Goal: Obtain resource: Obtain resource

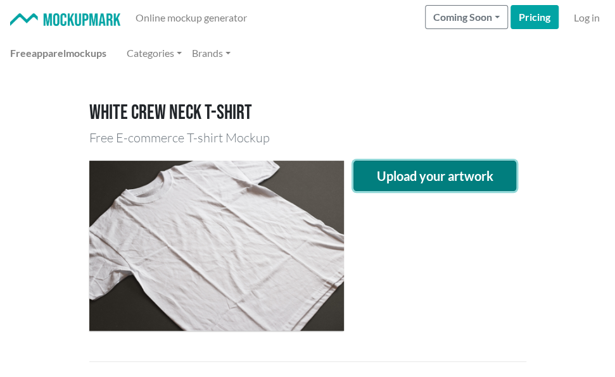
click at [465, 180] on button "Upload your artwork" at bounding box center [434, 176] width 163 height 30
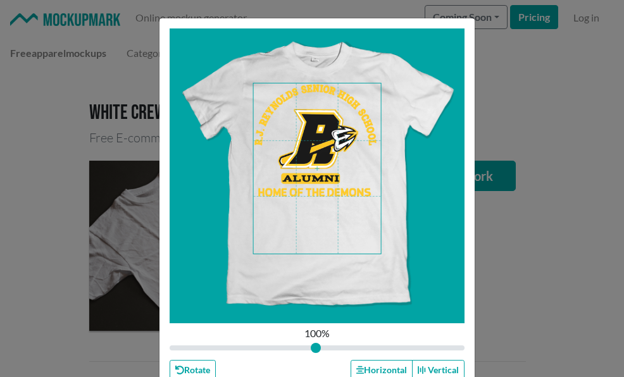
click at [322, 150] on span at bounding box center [317, 169] width 128 height 170
click at [563, 229] on div "Scale 100 % Rotate Horizontal Vertical Close Submit" at bounding box center [312, 188] width 624 height 377
type input "1"
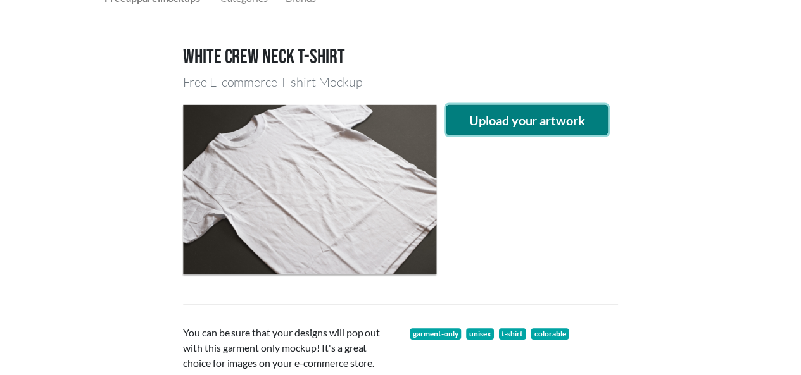
scroll to position [127, 0]
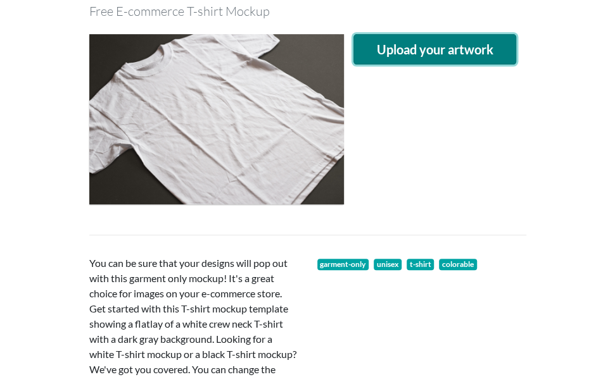
click at [415, 47] on button "Upload your artwork" at bounding box center [434, 49] width 163 height 30
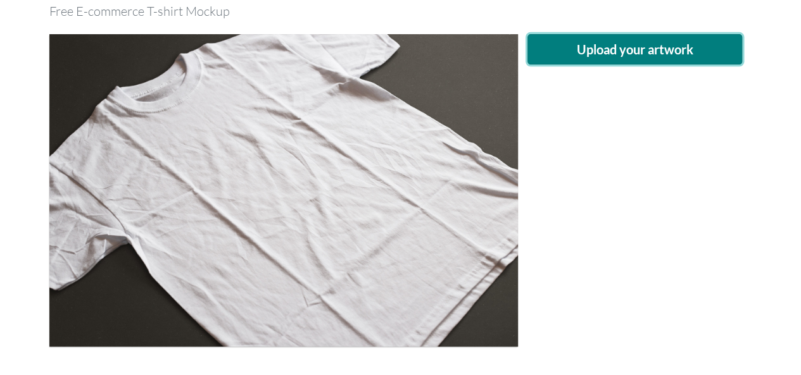
click at [588, 40] on button "Upload your artwork" at bounding box center [634, 49] width 215 height 30
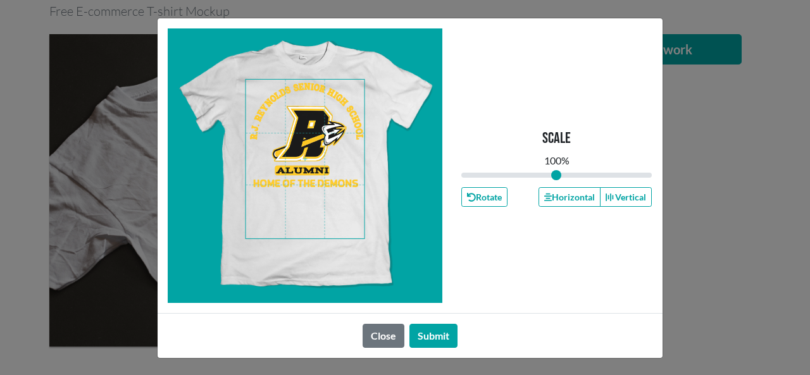
click at [318, 137] on span at bounding box center [305, 159] width 119 height 159
click at [574, 201] on button "Horizontal" at bounding box center [570, 197] width 62 height 20
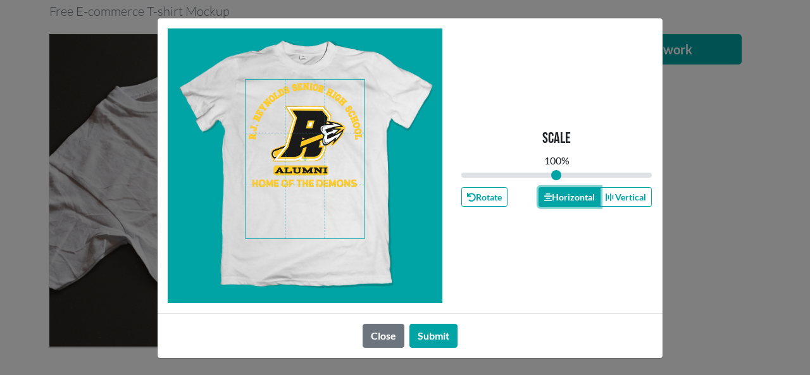
click at [574, 201] on button "Horizontal" at bounding box center [570, 197] width 62 height 20
click at [570, 201] on button "Horizontal" at bounding box center [570, 197] width 62 height 20
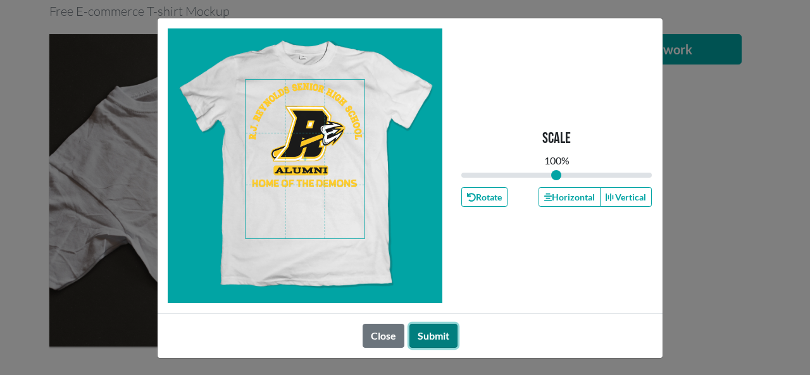
click at [419, 330] on button "Submit" at bounding box center [434, 336] width 48 height 24
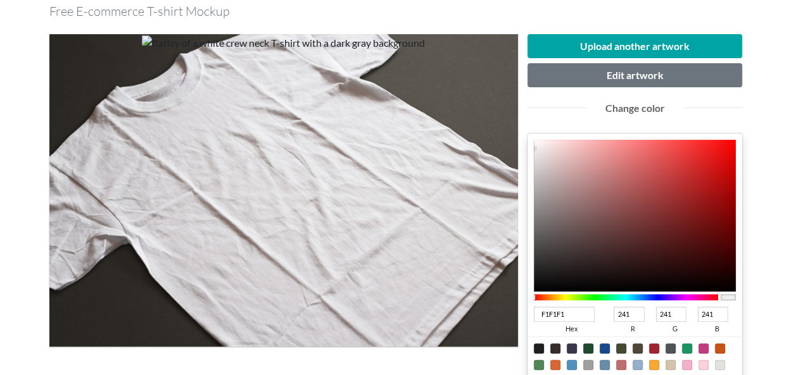
type input "100E0E"
type input "16"
type input "14"
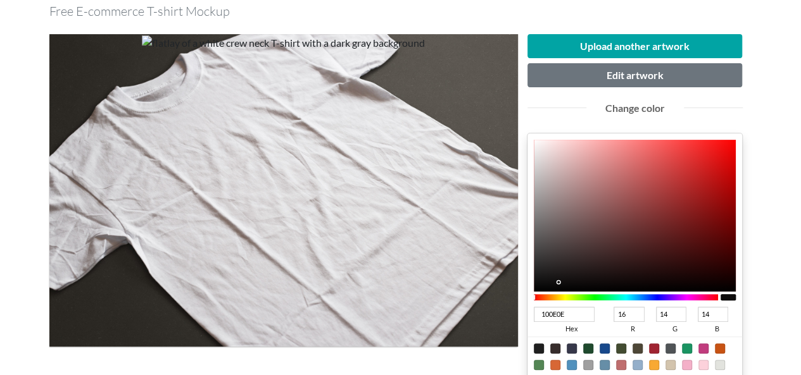
click at [555, 282] on div at bounding box center [635, 216] width 203 height 152
type input "121010"
type input "18"
type input "16"
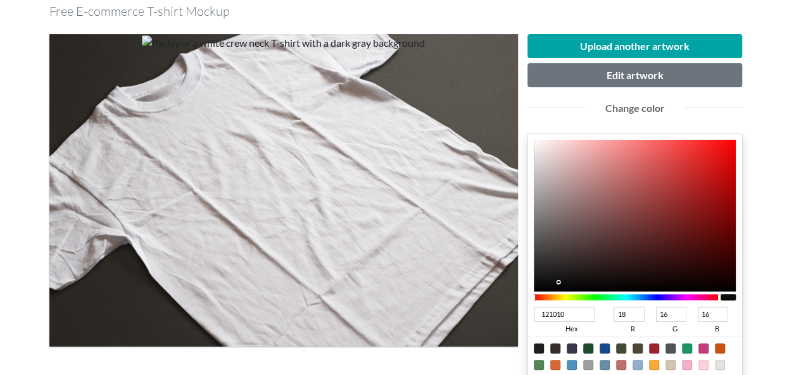
type input "121111"
type input "17"
drag, startPoint x: 555, startPoint y: 282, endPoint x: 546, endPoint y: 280, distance: 9.0
click at [546, 280] on div at bounding box center [635, 216] width 203 height 152
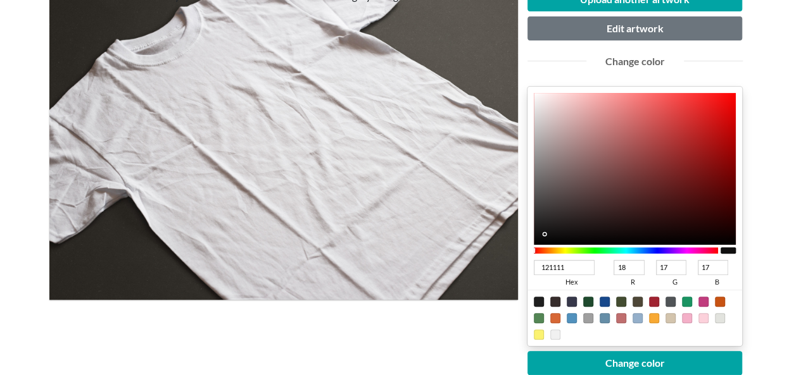
scroll to position [253, 0]
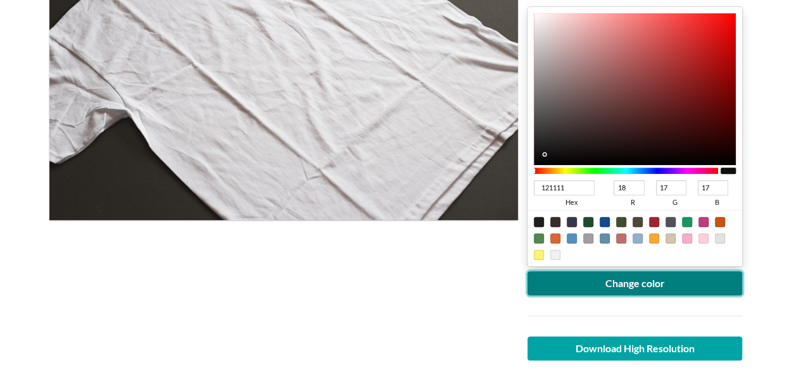
click at [614, 281] on button "Change color" at bounding box center [634, 284] width 215 height 24
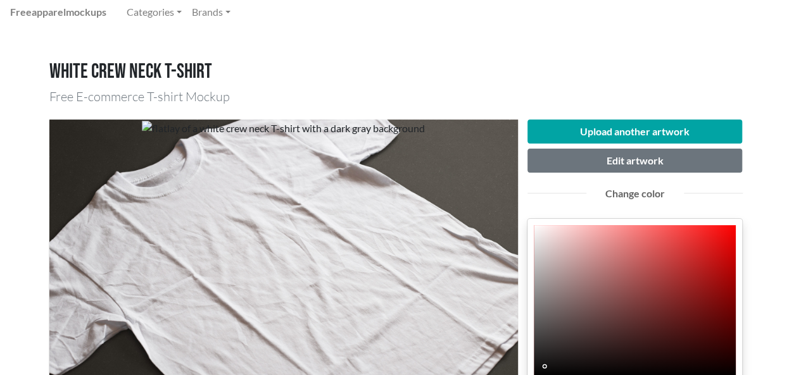
scroll to position [0, 0]
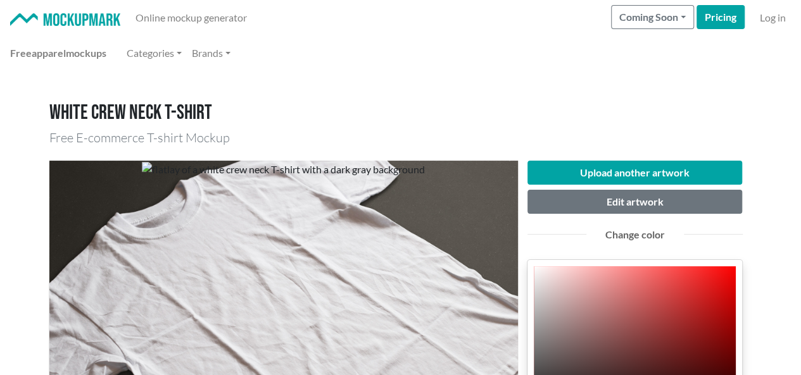
click at [605, 66] on nav "Free apparel mockups Categories Brands" at bounding box center [400, 52] width 801 height 35
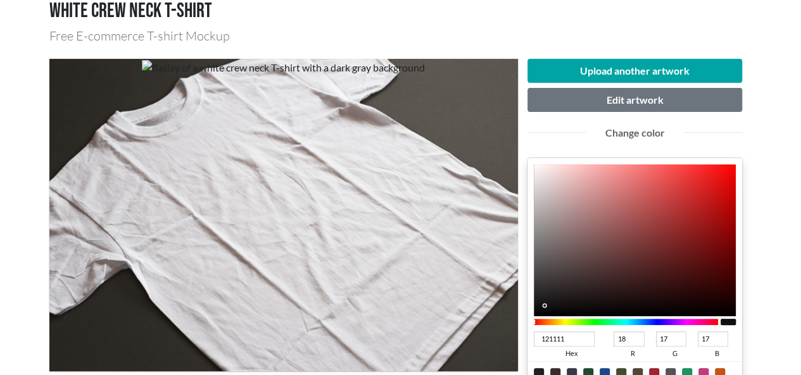
scroll to position [253, 0]
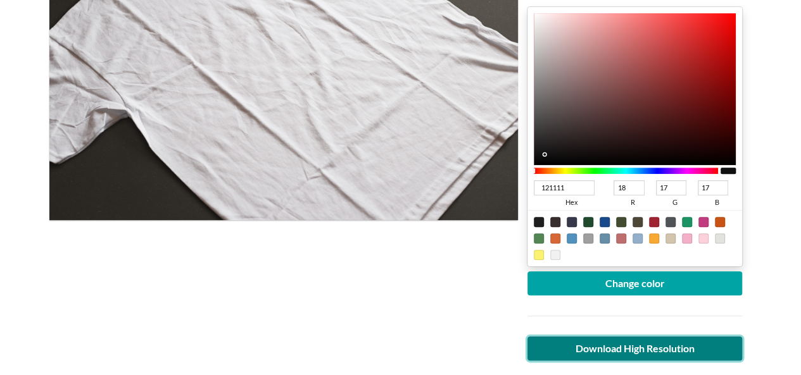
click at [614, 353] on link "Download High Resolution" at bounding box center [634, 349] width 215 height 24
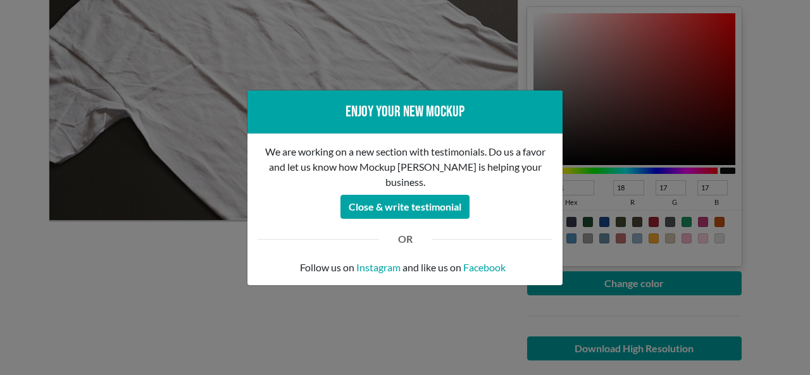
click at [139, 299] on div "Enjoy your new mockup We are working on a new section with testimonials. Do us …" at bounding box center [405, 187] width 810 height 375
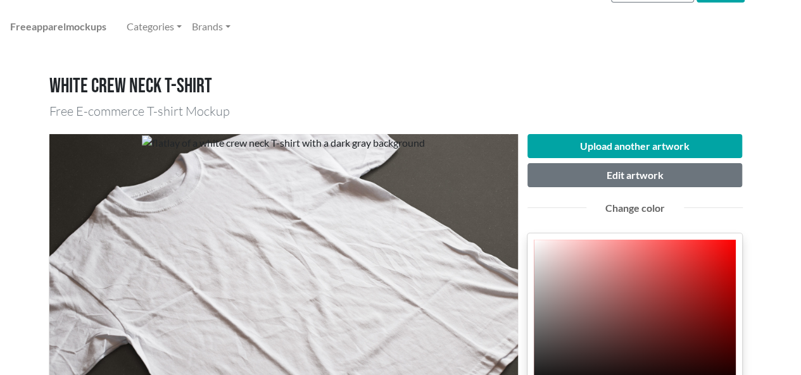
scroll to position [0, 0]
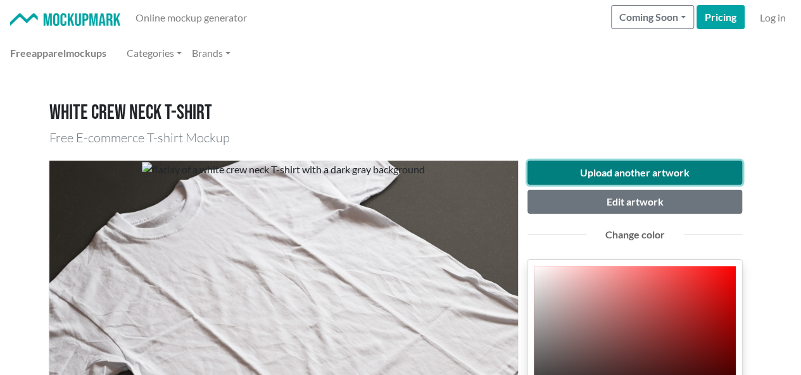
click at [614, 172] on button "Upload another artwork" at bounding box center [634, 173] width 215 height 24
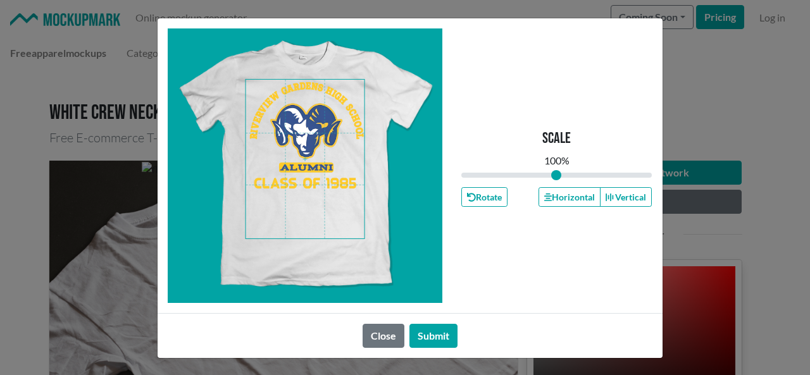
click at [332, 127] on span at bounding box center [305, 159] width 119 height 159
click at [552, 199] on button "Horizontal" at bounding box center [570, 197] width 62 height 20
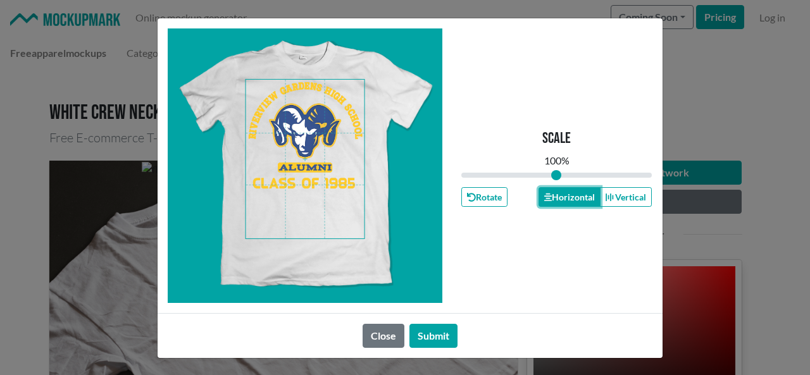
click at [552, 199] on button "Horizontal" at bounding box center [570, 197] width 62 height 20
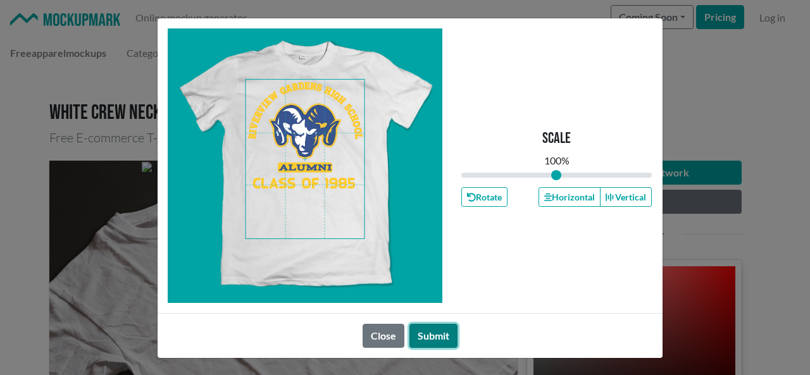
click at [419, 337] on button "Submit" at bounding box center [434, 336] width 48 height 24
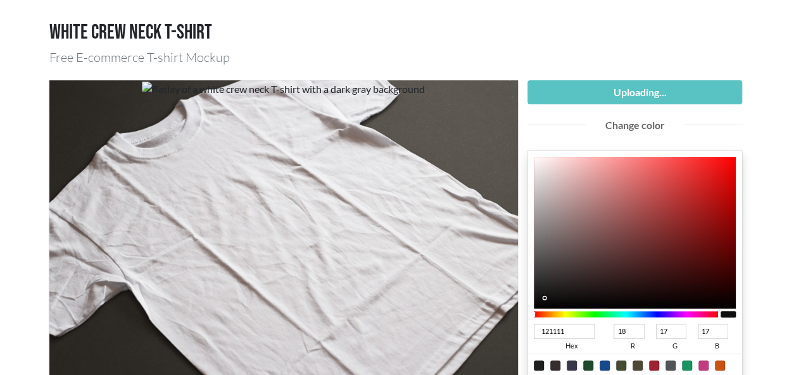
scroll to position [127, 0]
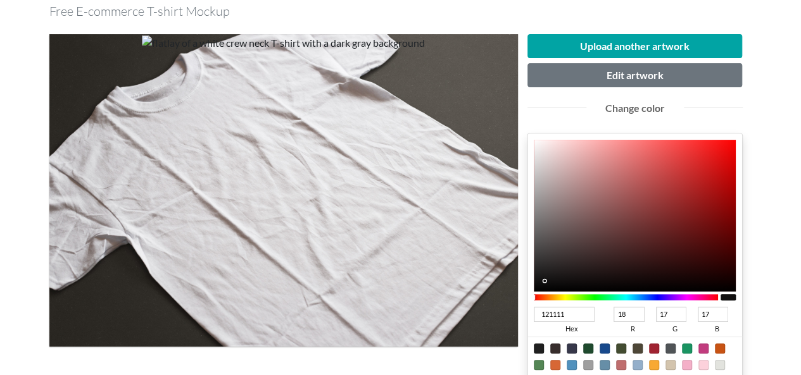
type input "111112"
type input "17"
type input "18"
click at [614, 296] on div at bounding box center [626, 297] width 185 height 6
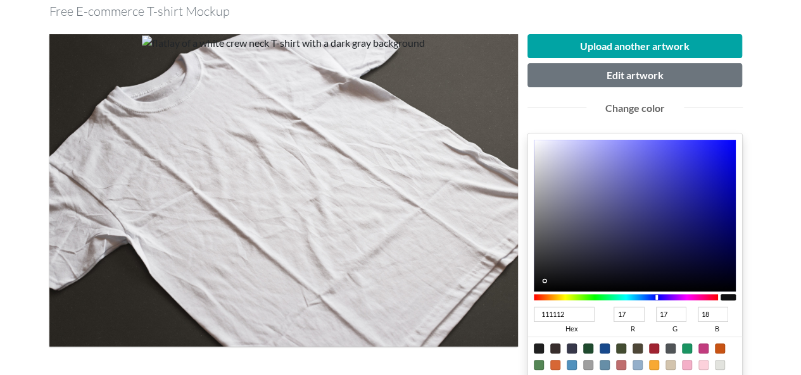
click at [614, 294] on div at bounding box center [626, 297] width 185 height 6
type input "1A1A99"
type input "26"
type input "153"
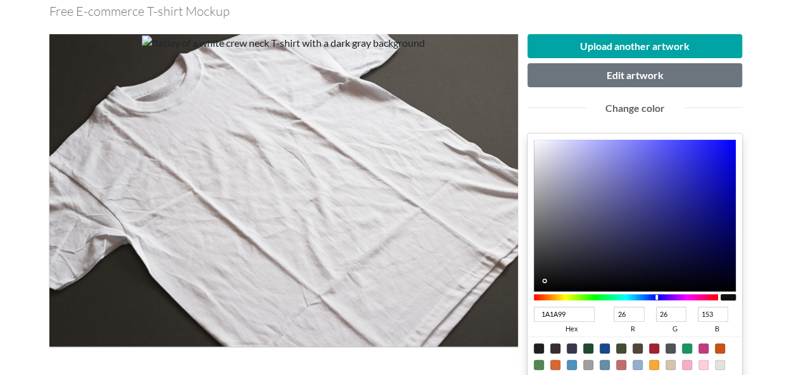
click at [614, 200] on div at bounding box center [635, 216] width 203 height 152
type input "0D0D9B"
type input "13"
type input "155"
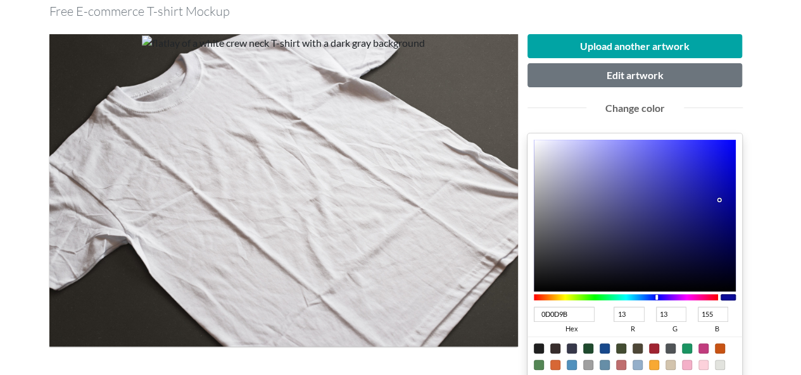
type input "0C0C9B"
type input "12"
type input "06069B"
type input "6"
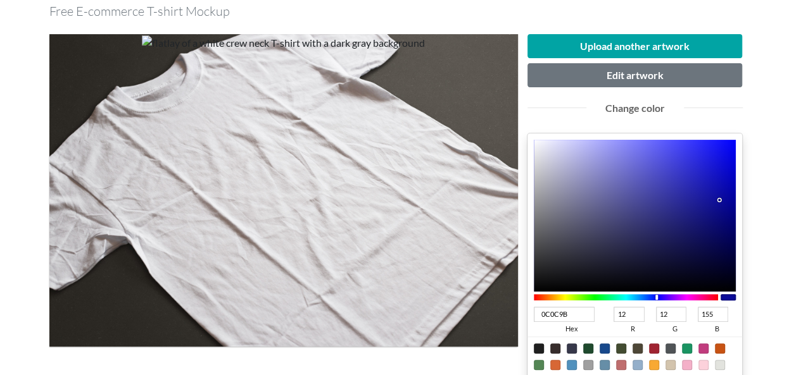
type input "6"
type input "03039B"
type input "3"
type input "02029B"
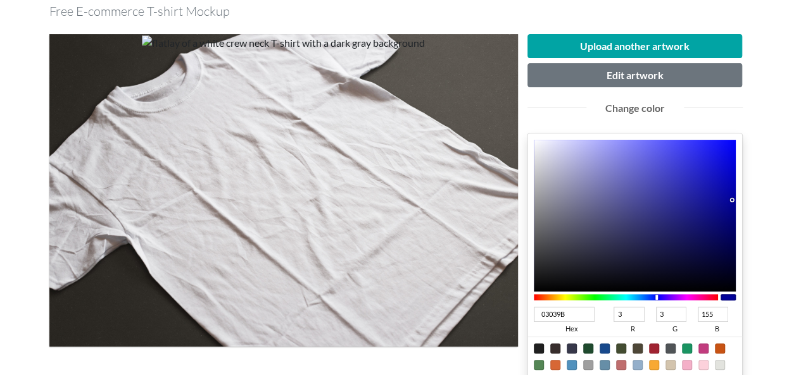
type input "2"
type input "00009B"
type input "0"
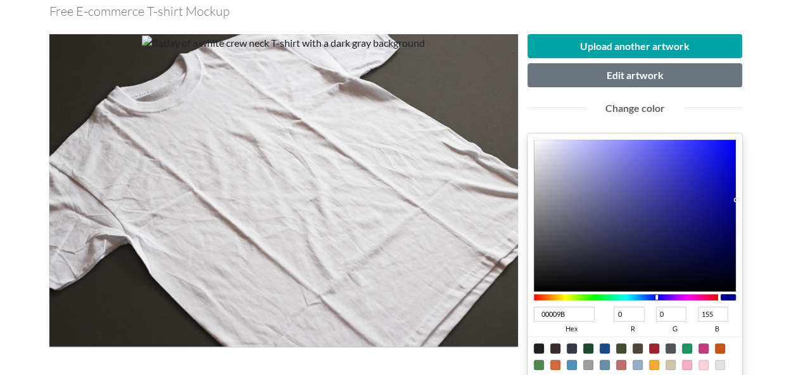
drag, startPoint x: 719, startPoint y: 199, endPoint x: 741, endPoint y: 199, distance: 22.2
click at [614, 199] on div "00009B hex 0 r 0 g 155 b 100 a" at bounding box center [634, 264] width 215 height 260
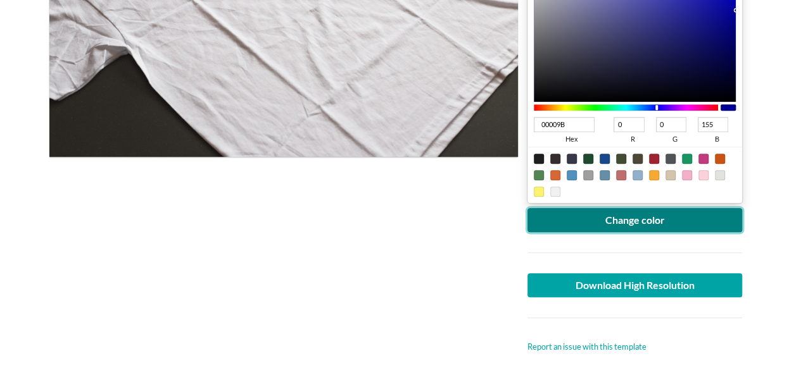
click at [614, 227] on button "Change color" at bounding box center [634, 220] width 215 height 24
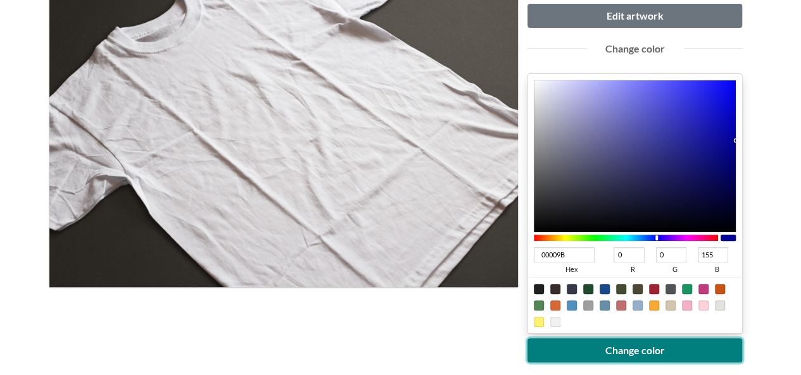
scroll to position [190, 0]
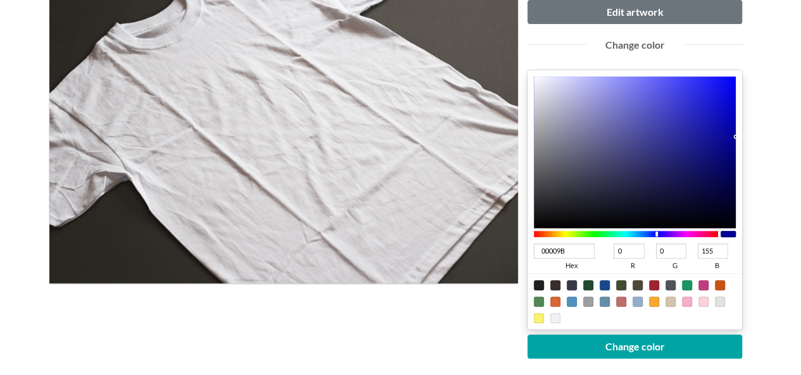
type input "43009B"
type input "67"
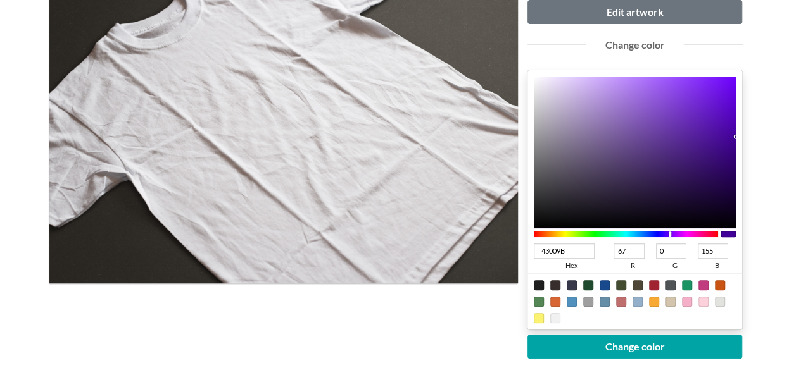
click at [614, 231] on div at bounding box center [626, 234] width 185 height 6
type input "3D009B"
type input "61"
type input "36009B"
type input "54"
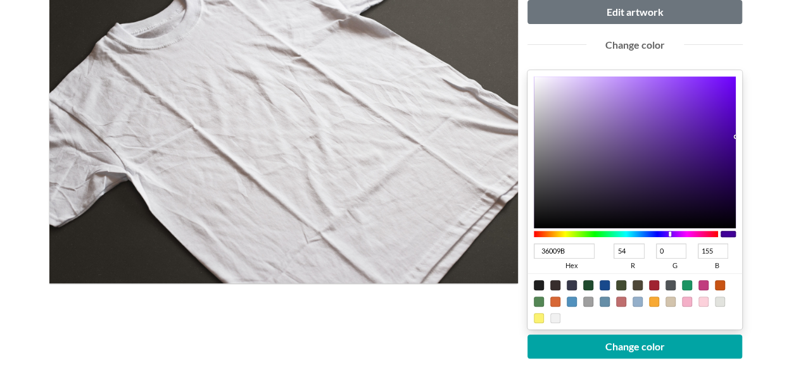
type input "30009B"
type input "48"
type input "29009B"
type input "41"
type input "16009B"
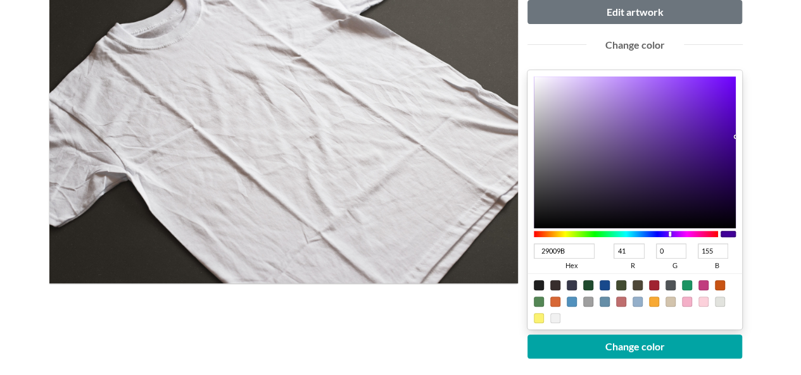
type input "22"
type input "03009B"
type input "3"
type input "000A9B"
type input "0"
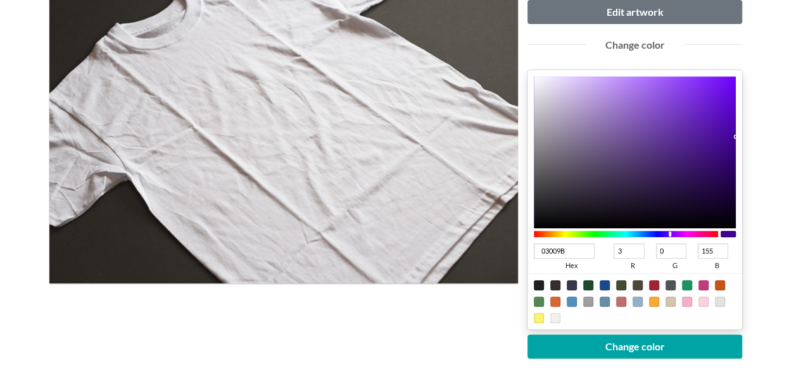
type input "10"
type input "00109B"
type input "16"
type input "00169B"
type input "22"
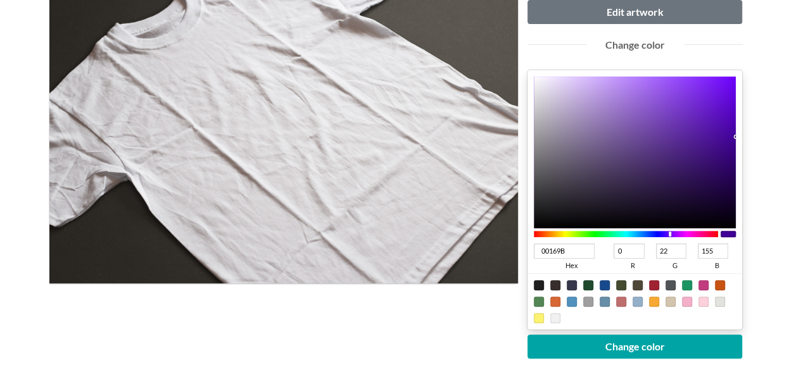
type input "00199B"
type input "25"
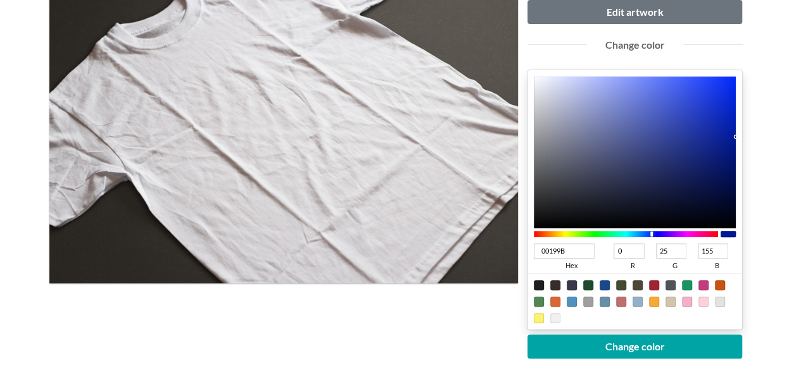
type input "001D9B"
type input "29"
type input "00209B"
type input "32"
type input "00239B"
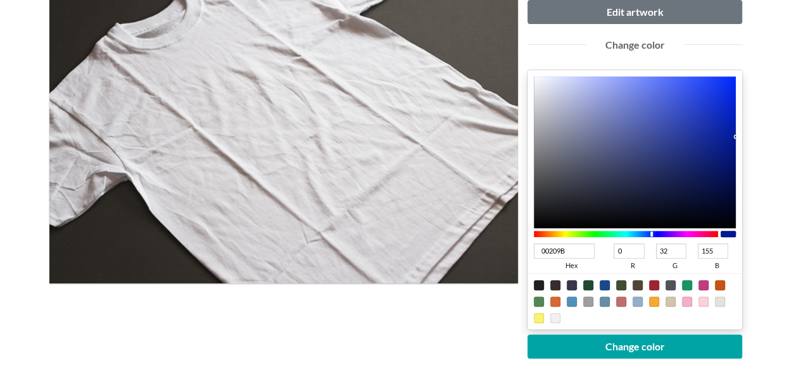
type input "35"
type input "00299B"
type input "41"
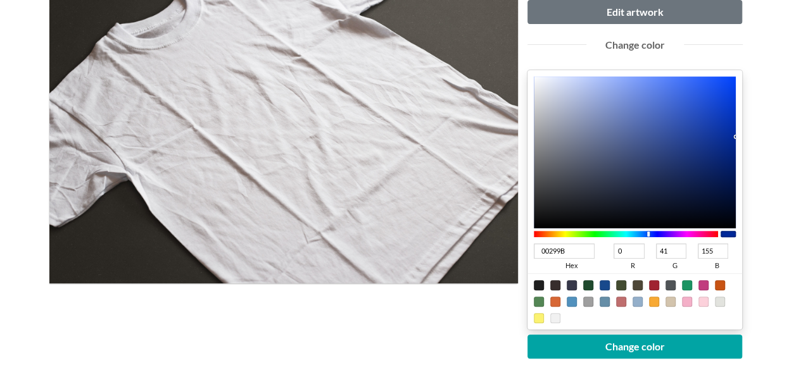
type input "002D9B"
type input "45"
type input "00309B"
type input "48"
type input "00399B"
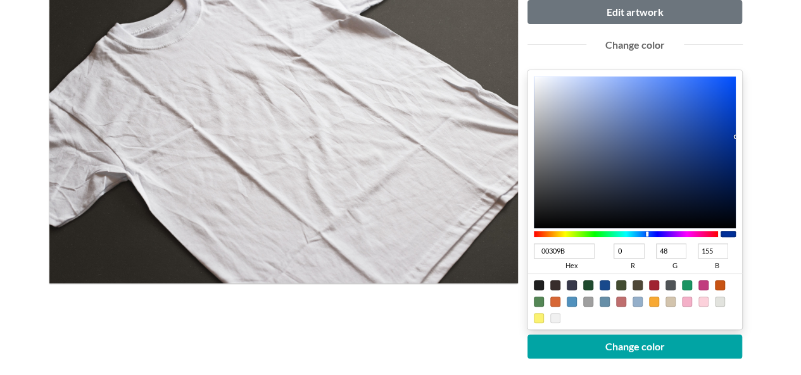
type input "57"
type input "003D9B"
type input "61"
type input "00439B"
type input "67"
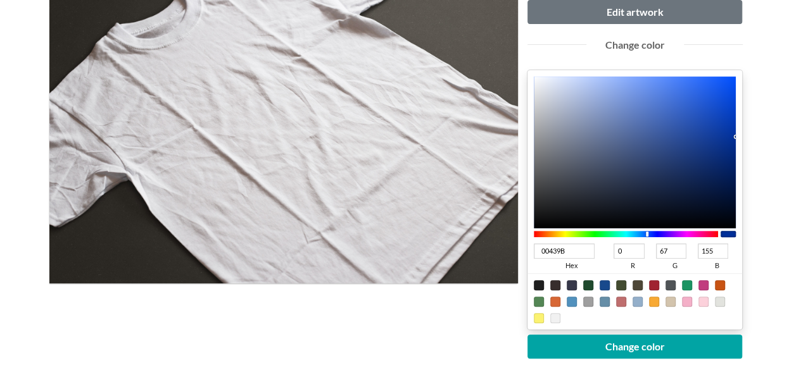
type input "00469B"
type input "70"
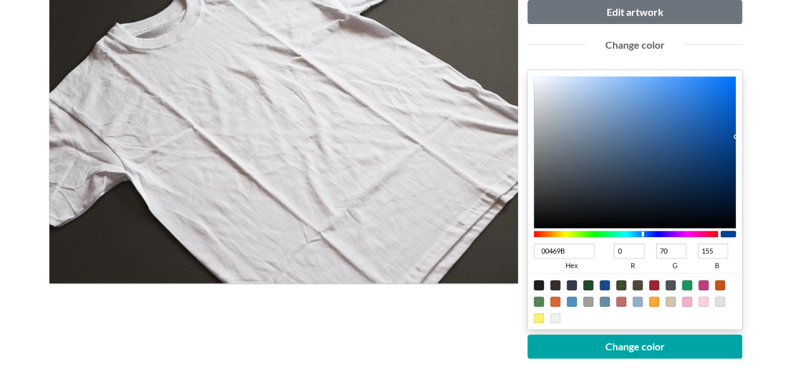
type input "00409B"
type input "64"
type input "00369B"
type input "54"
type input "00309B"
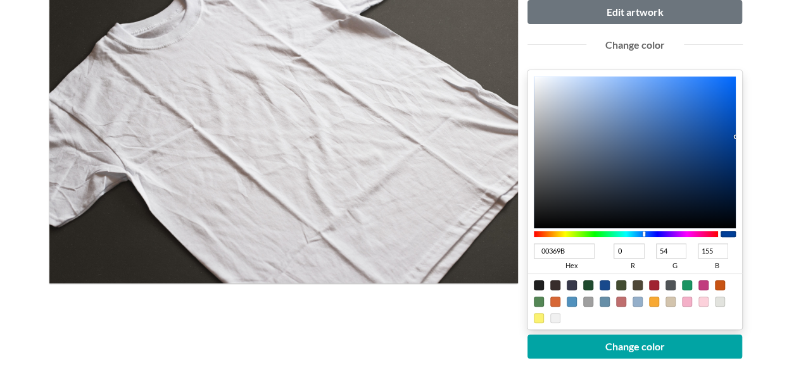
type input "48"
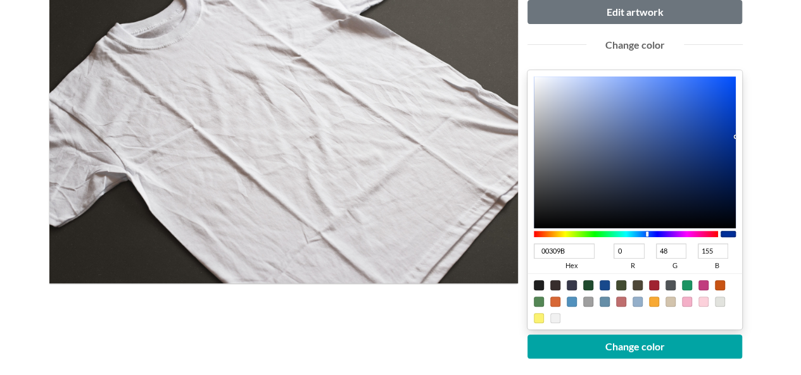
type input "002D9B"
type input "45"
drag, startPoint x: 670, startPoint y: 231, endPoint x: 699, endPoint y: 180, distance: 59.0
click at [614, 234] on div at bounding box center [647, 234] width 3 height 5
type input "00299B"
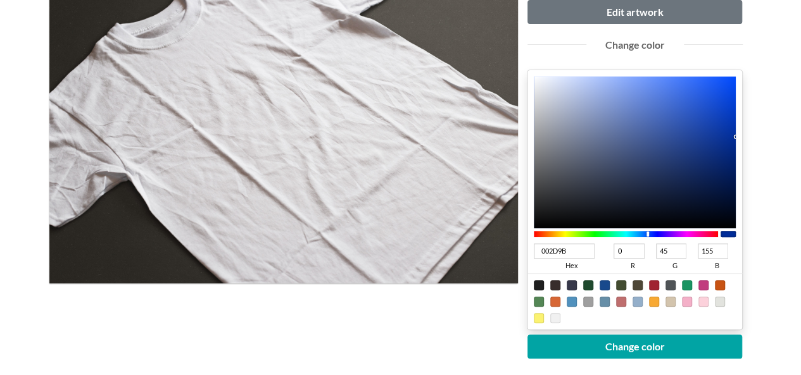
type input "41"
type input "042A93"
type input "4"
type input "42"
type input "147"
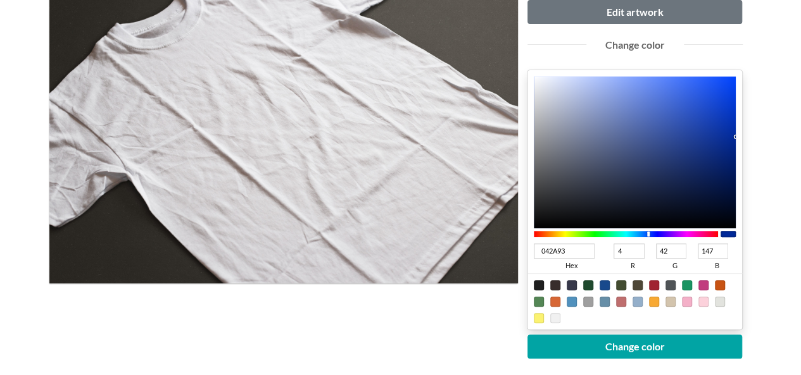
type input "022890"
type input "2"
type input "40"
type input "144"
type input "00258B"
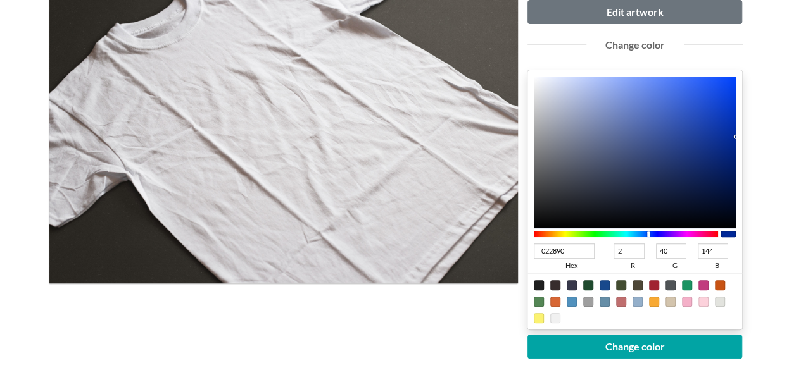
type input "0"
type input "37"
type input "139"
type input "002489"
type input "36"
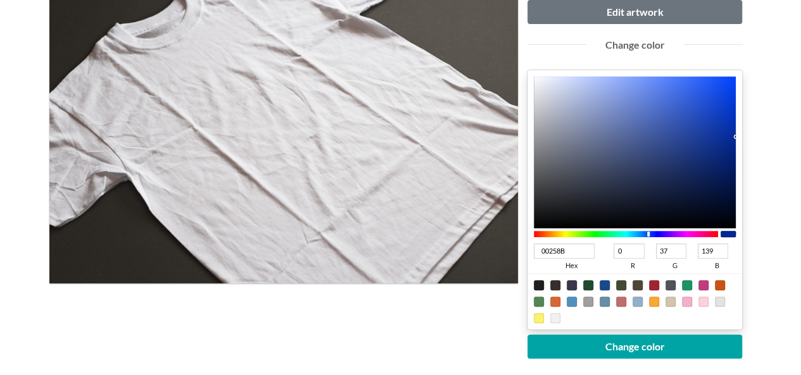
type input "137"
type input "002386"
type input "35"
type input "134"
type input "002384"
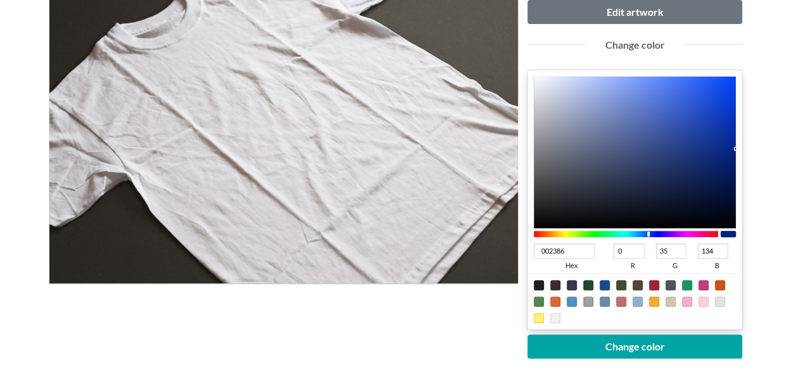
type input "132"
drag, startPoint x: 732, startPoint y: 142, endPoint x: 742, endPoint y: 149, distance: 11.8
click at [614, 149] on div "002384 hex 0 r 35 g 132 b 100 a" at bounding box center [634, 200] width 215 height 260
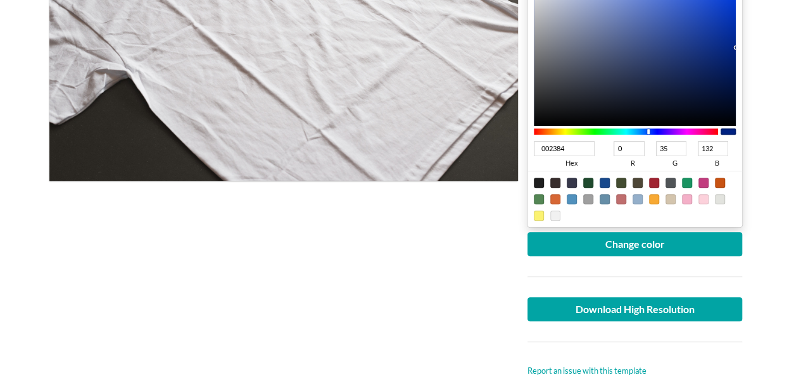
scroll to position [380, 0]
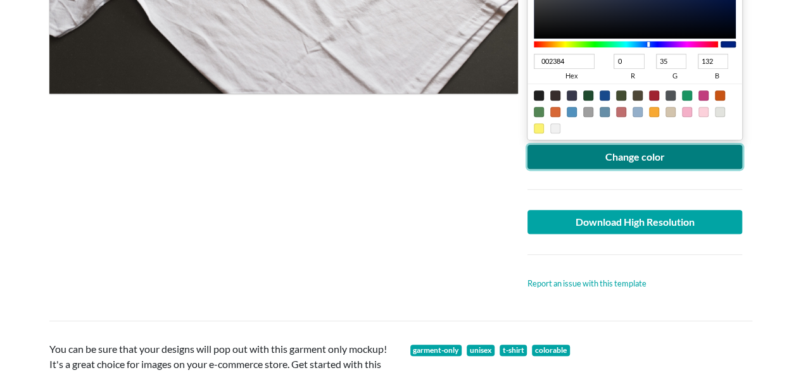
click at [614, 157] on button "Change color" at bounding box center [634, 157] width 215 height 24
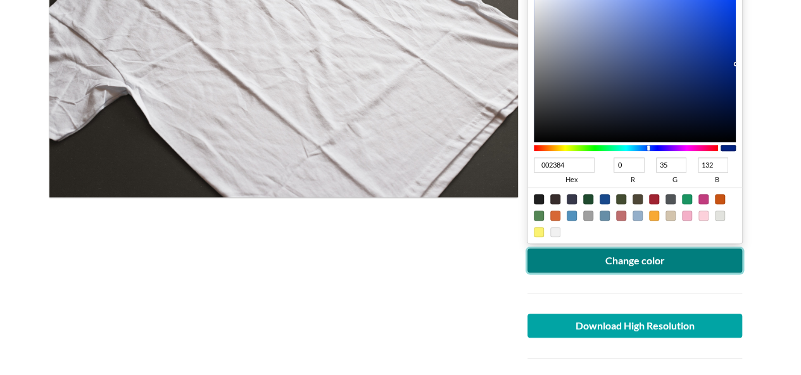
scroll to position [443, 0]
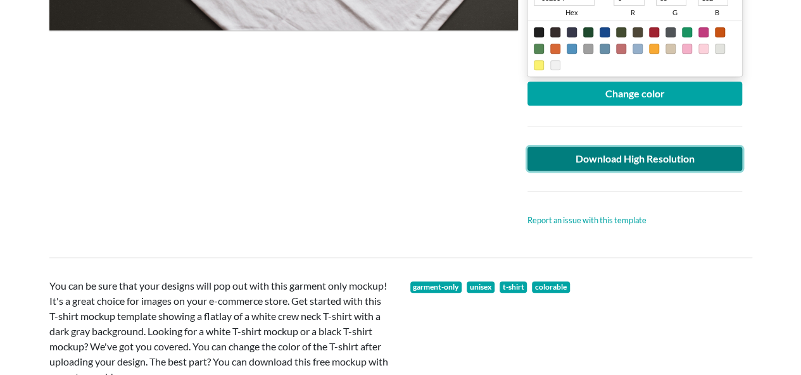
click at [614, 164] on link "Download High Resolution" at bounding box center [634, 159] width 215 height 24
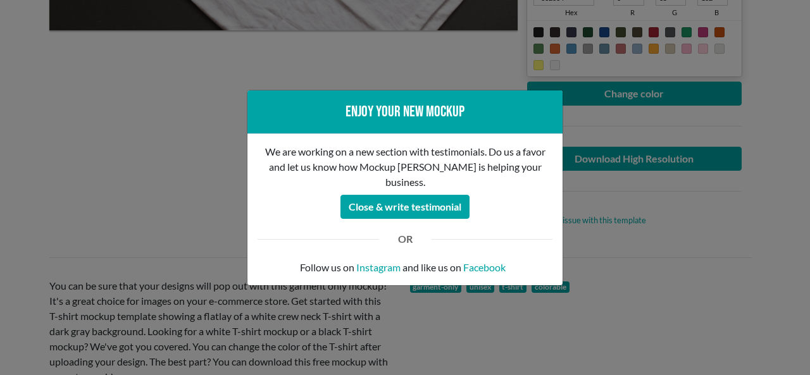
drag, startPoint x: 126, startPoint y: 173, endPoint x: 122, endPoint y: 158, distance: 15.8
click at [126, 173] on div "Enjoy your new mockup We are working on a new section with testimonials. Do us …" at bounding box center [405, 187] width 810 height 375
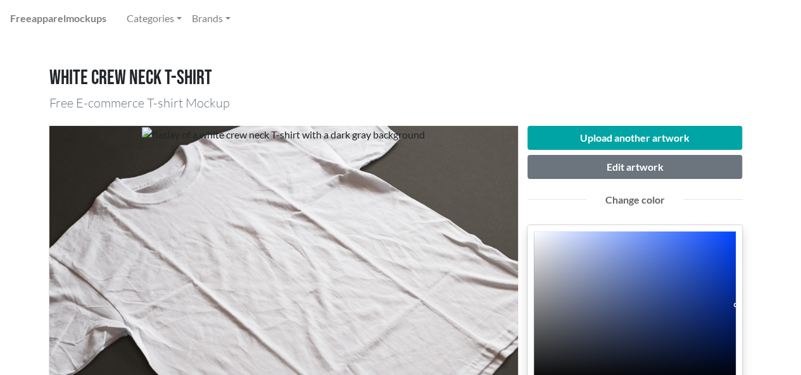
scroll to position [0, 0]
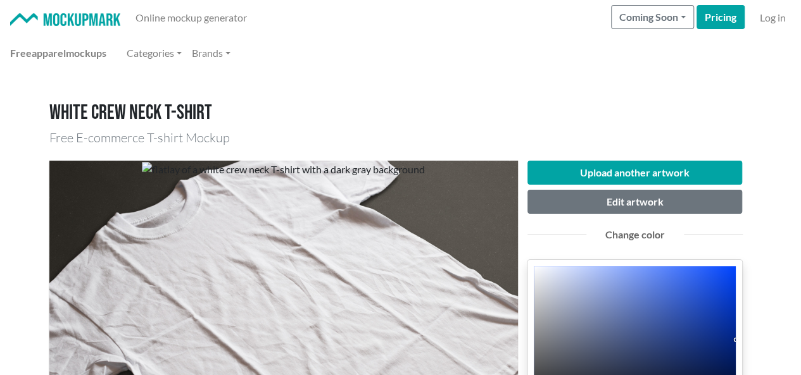
click at [474, 68] on nav "Free apparel mockups Categories Brands" at bounding box center [400, 52] width 801 height 35
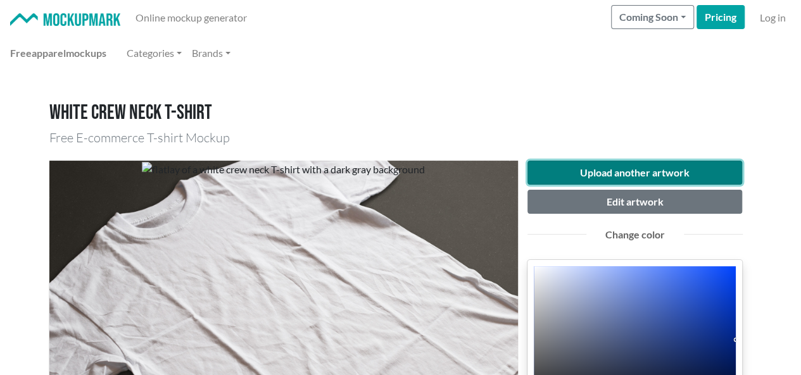
click at [614, 173] on button "Upload another artwork" at bounding box center [634, 173] width 215 height 24
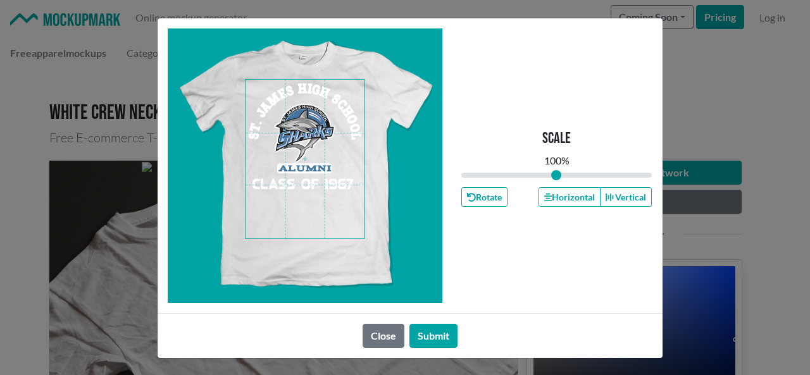
click at [313, 125] on span at bounding box center [305, 159] width 119 height 159
click at [567, 196] on button "Horizontal" at bounding box center [570, 197] width 62 height 20
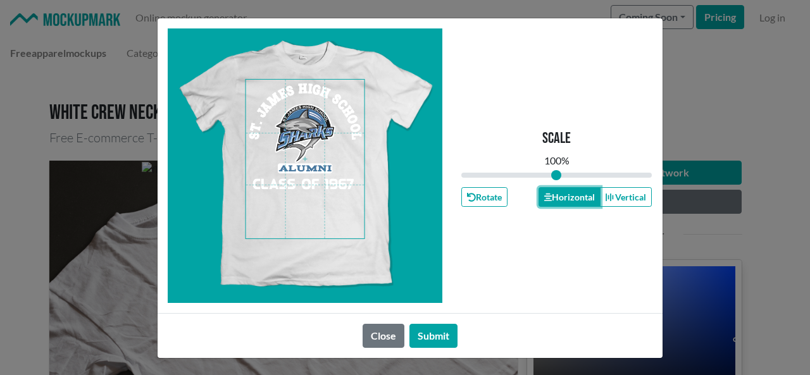
click at [567, 196] on button "Horizontal" at bounding box center [570, 197] width 62 height 20
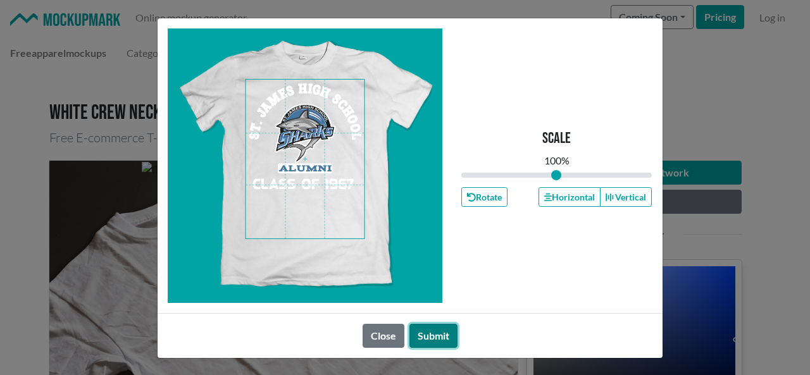
click at [424, 338] on button "Submit" at bounding box center [434, 336] width 48 height 24
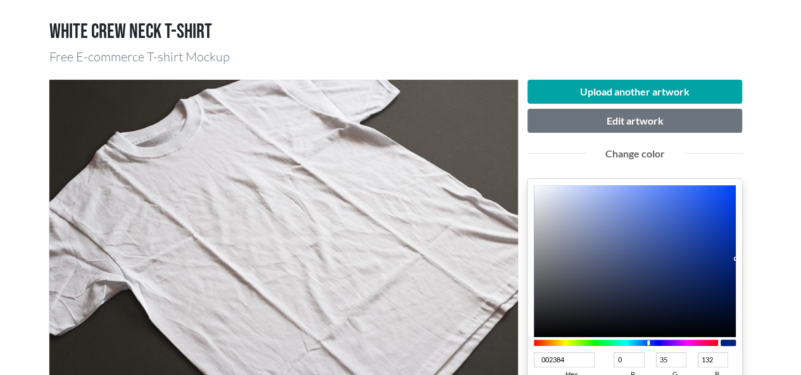
scroll to position [127, 0]
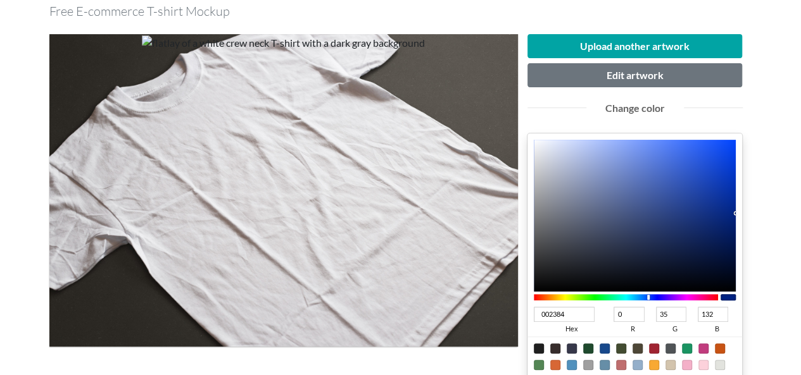
type input "05298D"
type input "5"
type input "41"
type input "141"
type input "04298F"
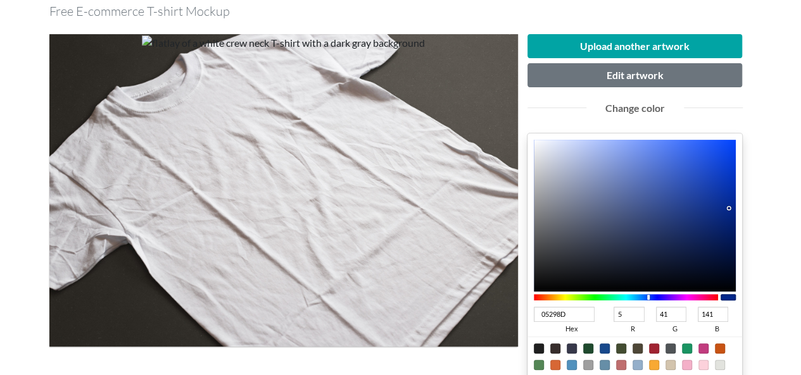
type input "4"
type input "143"
type input "042A92"
type input "42"
type input "146"
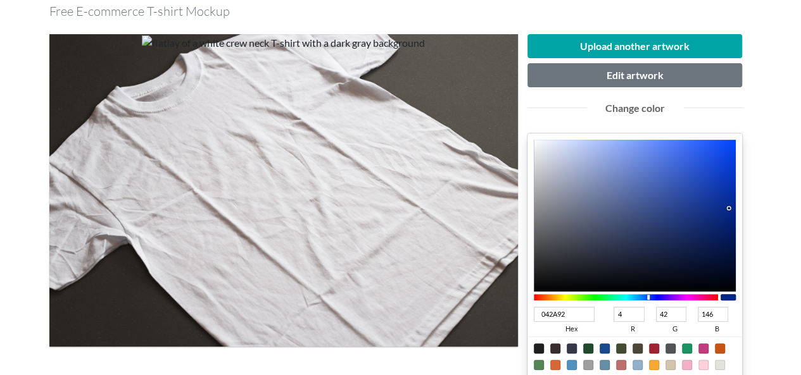
type input "032A96"
type input "3"
type input "150"
type input "022A9A"
type input "2"
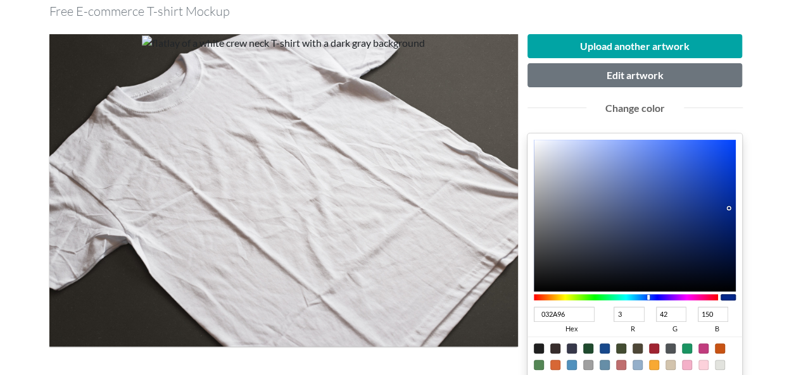
type input "154"
type input "022A9B"
type input "155"
type input "012A9E"
type input "1"
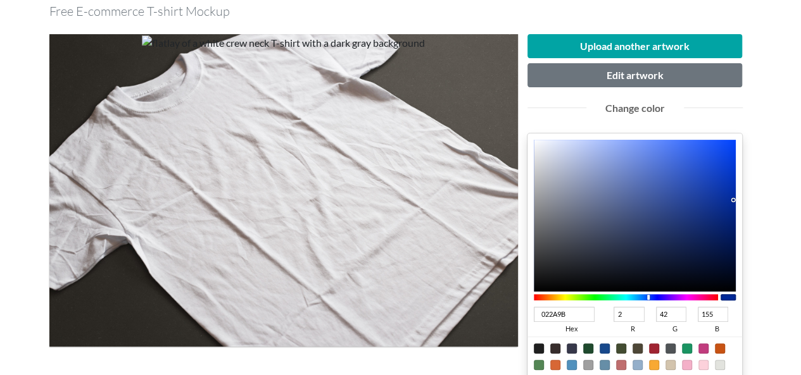
type input "158"
type input "012AA0"
type input "160"
type input "002AA1"
type input "0"
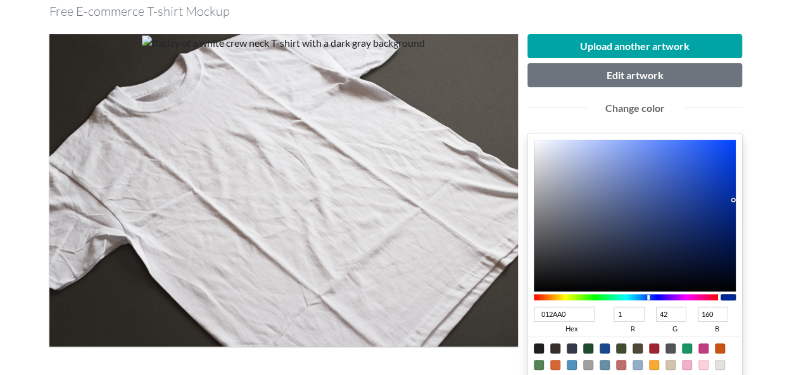
type input "161"
drag, startPoint x: 729, startPoint y: 207, endPoint x: 744, endPoint y: 194, distance: 19.8
click at [614, 195] on div "002AA1 hex 0 r 42 g 161 b 100 a" at bounding box center [634, 264] width 215 height 260
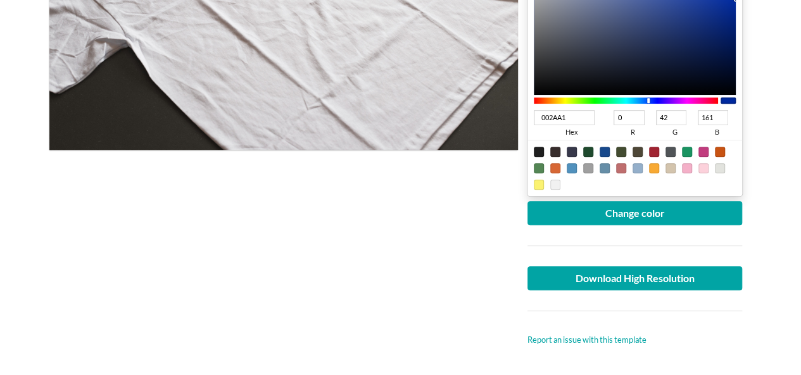
scroll to position [380, 0]
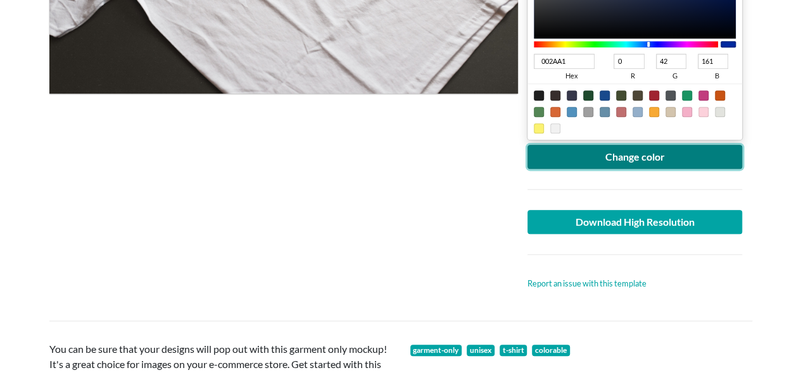
click at [614, 158] on button "Change color" at bounding box center [634, 157] width 215 height 24
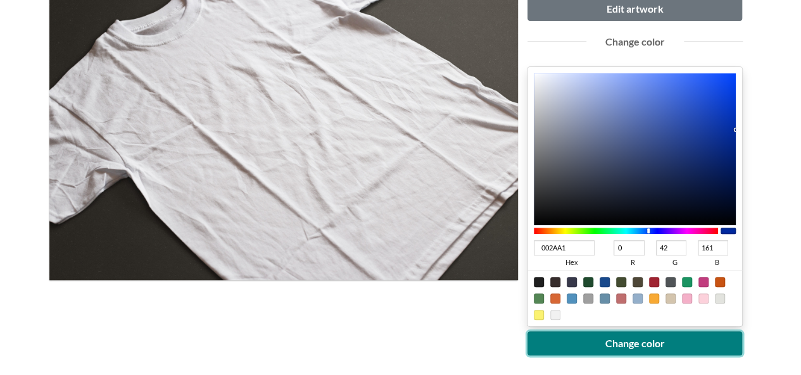
scroll to position [190, 0]
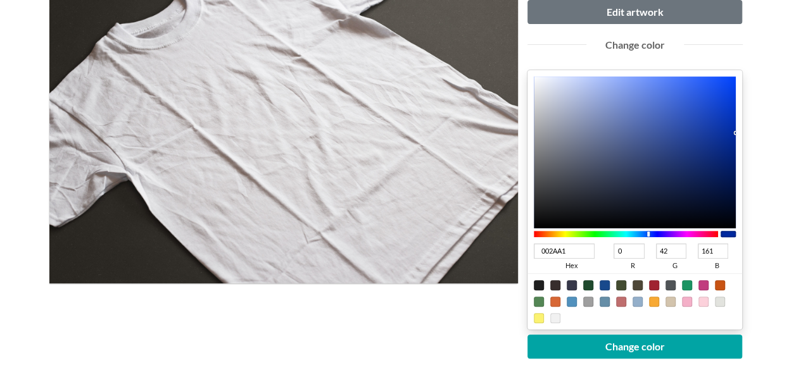
type input "0038A1"
type input "56"
click at [614, 232] on div at bounding box center [626, 234] width 185 height 6
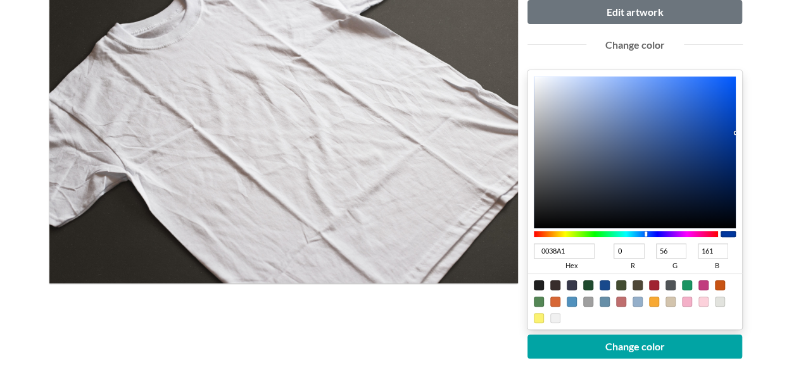
type input "0042A1"
type input "66"
type input "004FA1"
type input "79"
type input "0053A1"
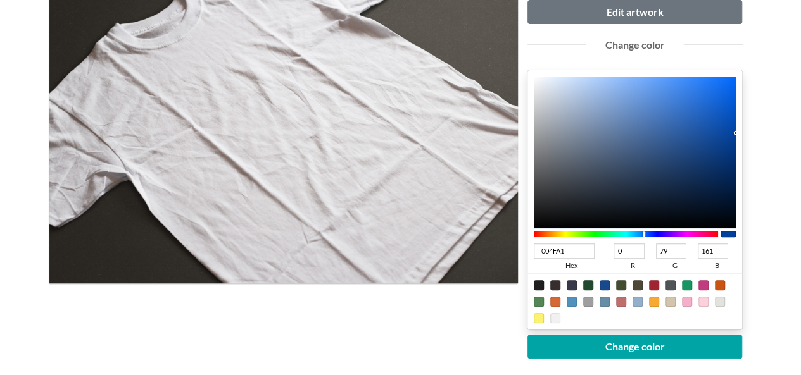
type input "83"
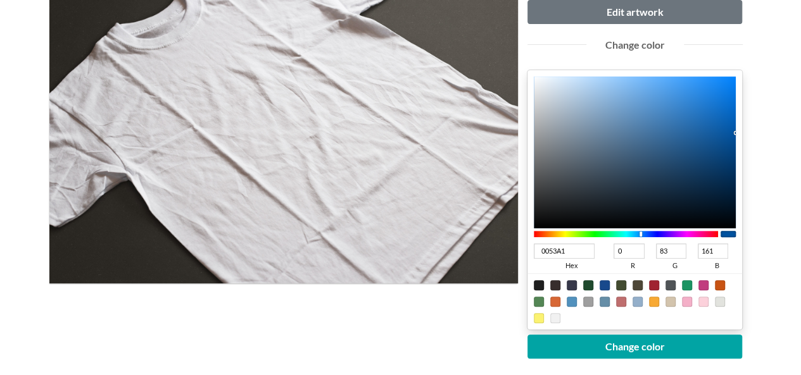
click at [614, 232] on div at bounding box center [626, 234] width 185 height 6
type input "044A8B"
type input "4"
type input "74"
type input "139"
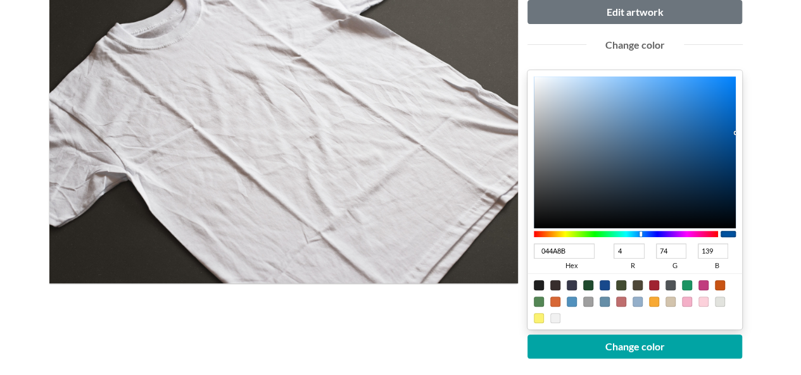
type input "044A8A"
type input "138"
type input "044A89"
type input "137"
type input "004480"
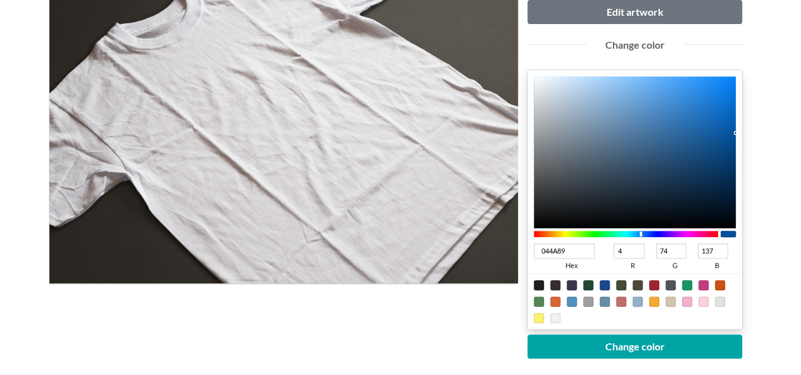
type input "0"
type input "68"
type input "128"
type input "004582"
type input "69"
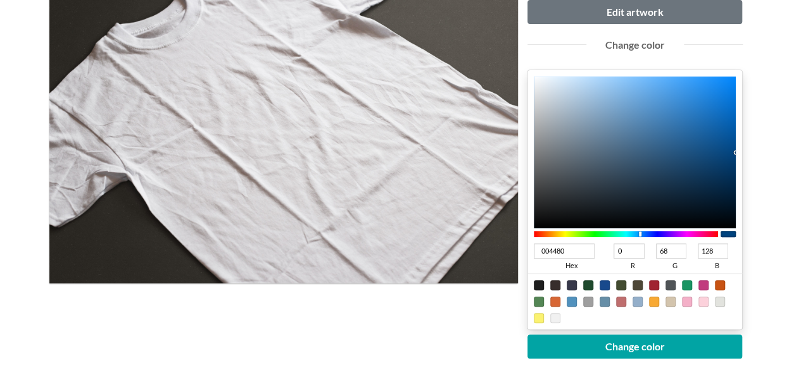
type input "130"
drag, startPoint x: 729, startPoint y: 145, endPoint x: 750, endPoint y: 149, distance: 20.7
click at [614, 150] on div "Upload another artwork Edit artwork Change color 004582 hex 0 r 69 g 130 b 100 …" at bounding box center [635, 226] width 234 height 510
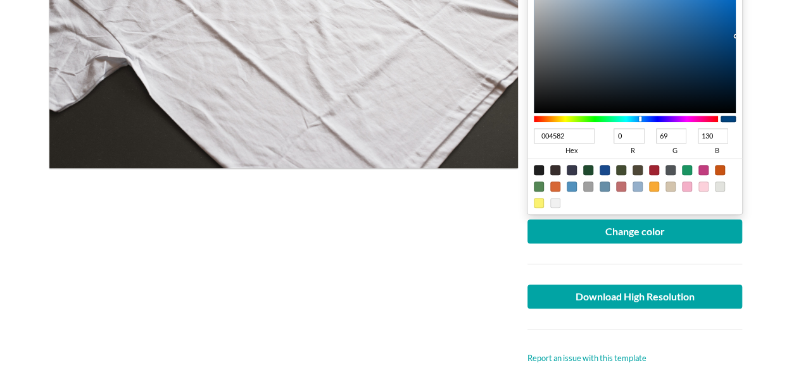
scroll to position [317, 0]
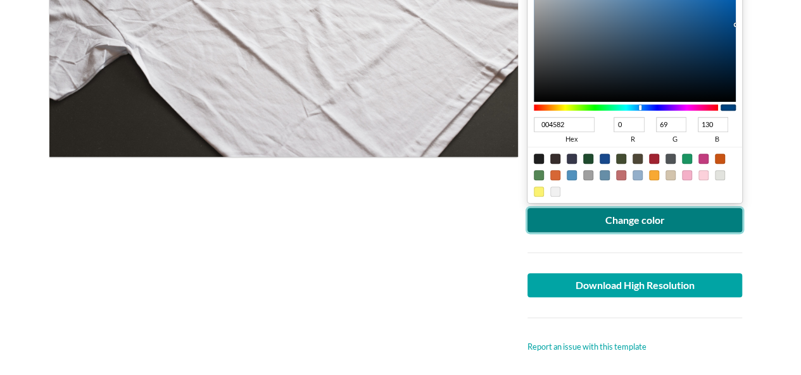
click at [614, 227] on button "Change color" at bounding box center [634, 220] width 215 height 24
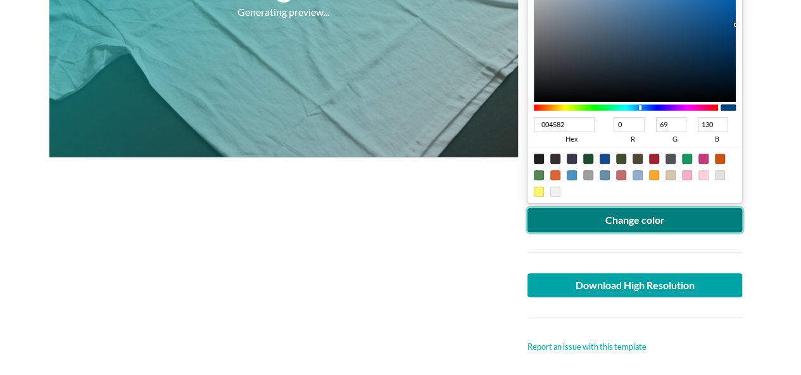
click at [614, 227] on button "Change color" at bounding box center [634, 220] width 215 height 24
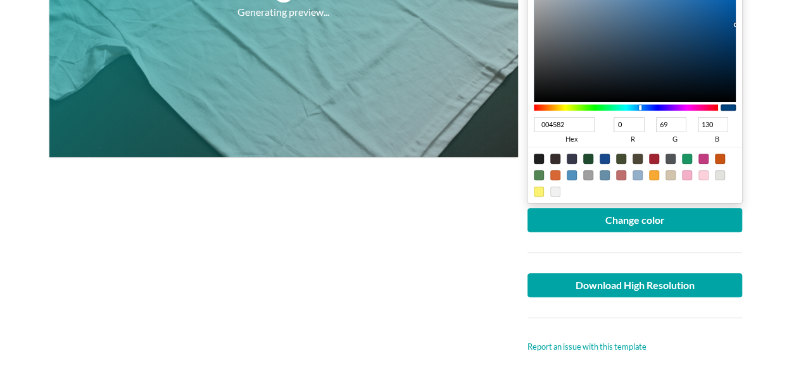
click at [305, 232] on div "Generating preview..." at bounding box center [283, 99] width 468 height 510
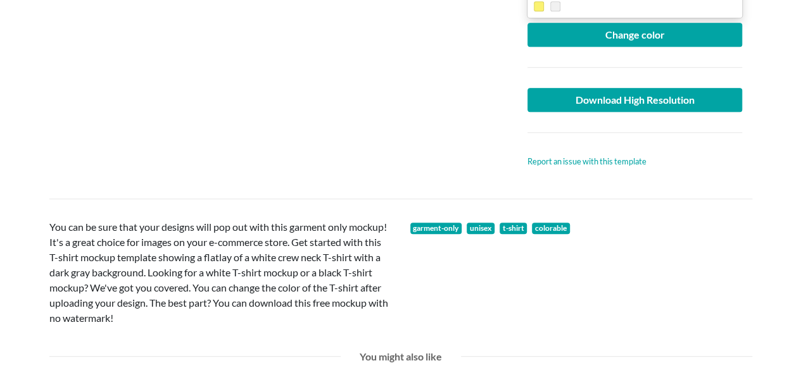
scroll to position [506, 0]
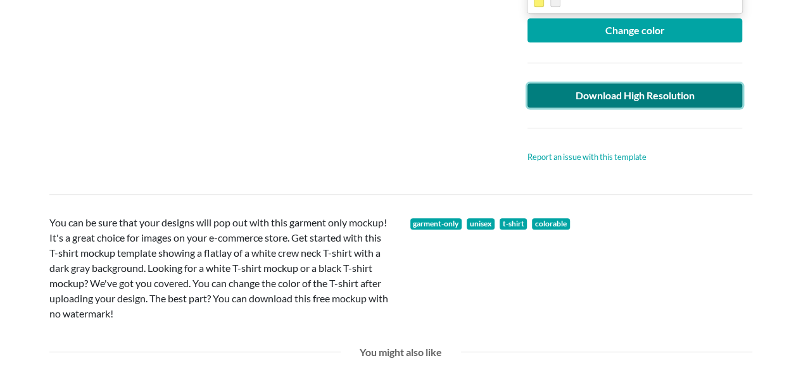
click at [614, 97] on link "Download High Resolution" at bounding box center [634, 96] width 215 height 24
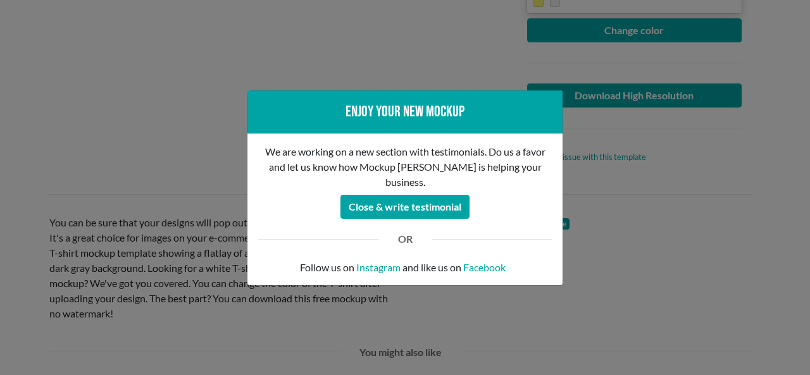
click at [66, 110] on div "Enjoy your new mockup We are working on a new section with testimonials. Do us …" at bounding box center [405, 187] width 810 height 375
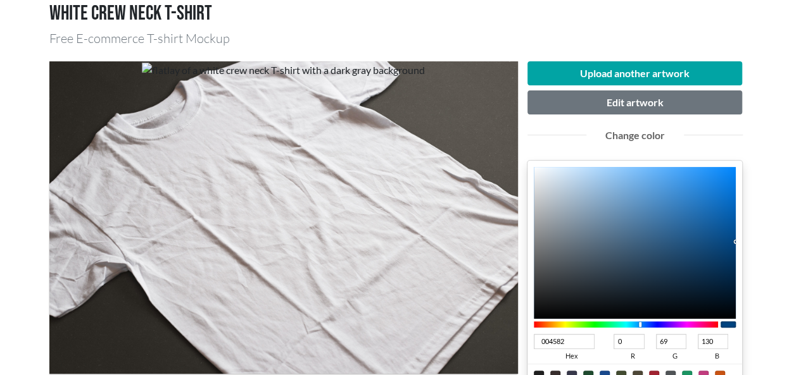
scroll to position [0, 0]
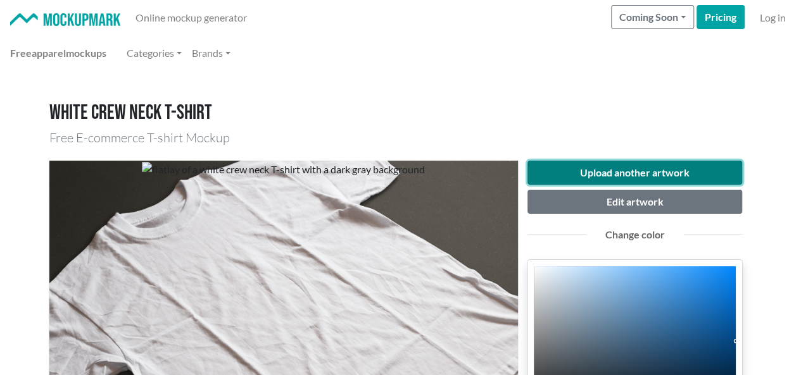
click at [614, 165] on button "Upload another artwork" at bounding box center [634, 173] width 215 height 24
click at [614, 172] on button "Upload another artwork" at bounding box center [634, 173] width 215 height 24
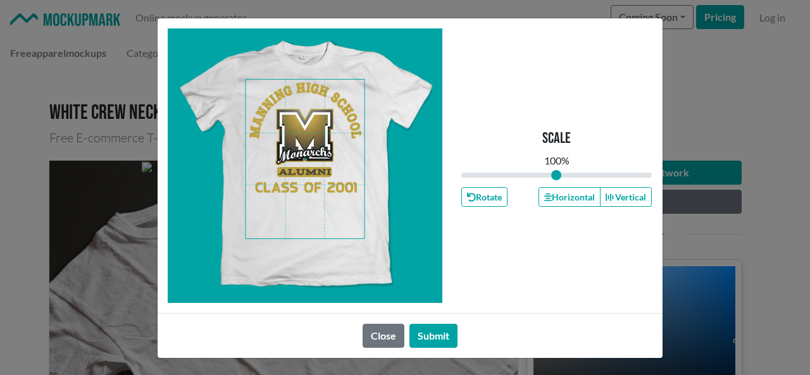
click at [295, 144] on span at bounding box center [305, 159] width 119 height 159
click at [565, 200] on button "Horizontal" at bounding box center [570, 197] width 62 height 20
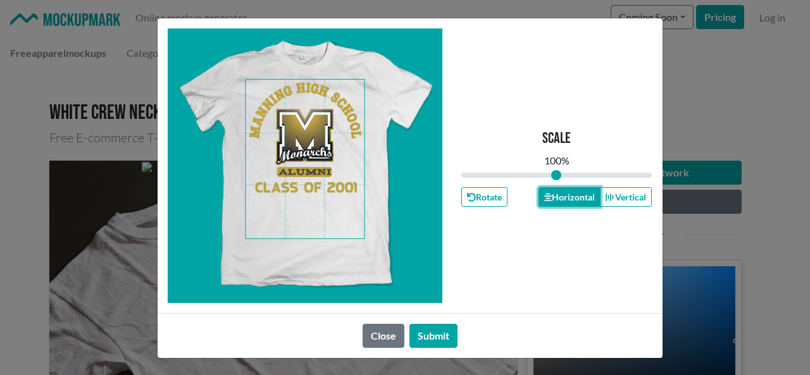
click at [565, 200] on button "Horizontal" at bounding box center [570, 197] width 62 height 20
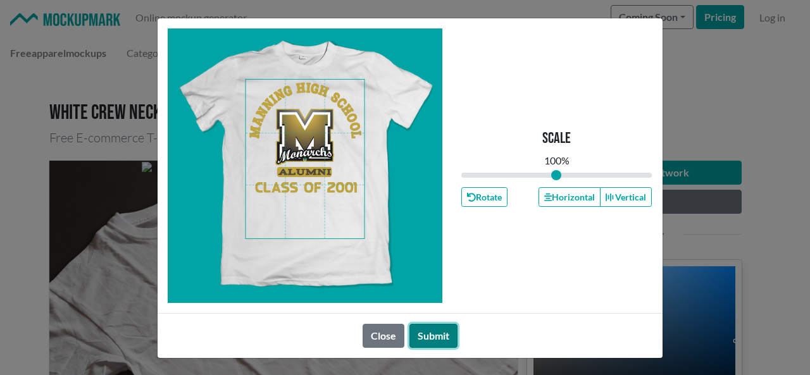
click at [417, 334] on button "Submit" at bounding box center [434, 336] width 48 height 24
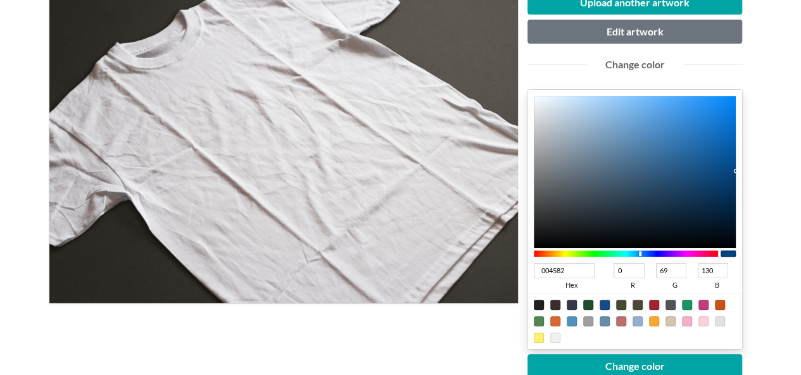
scroll to position [190, 0]
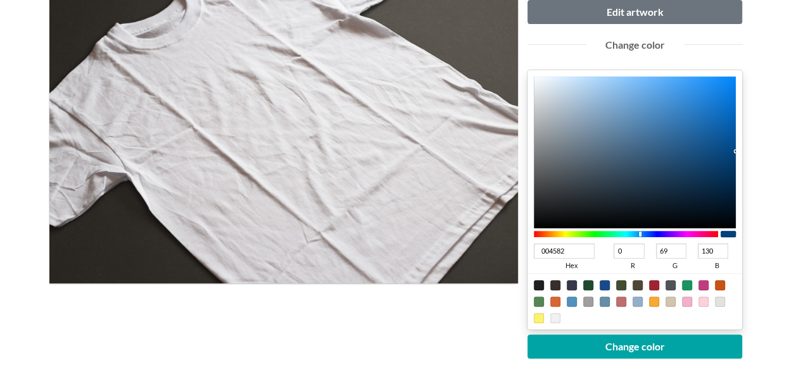
type input "040507"
type input "4"
type input "5"
type input "7"
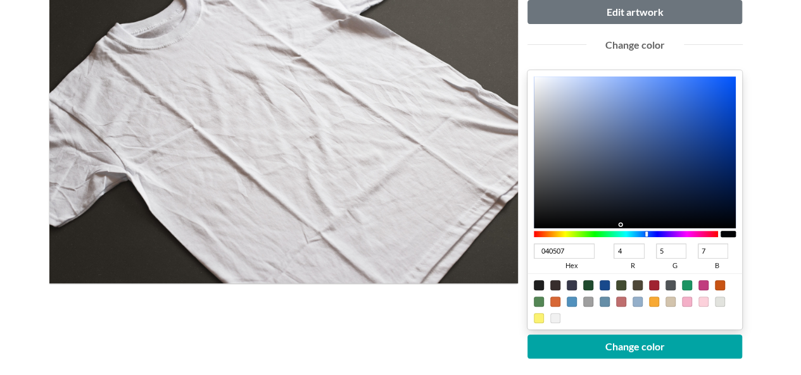
type input "020203"
type input "2"
type input "3"
drag, startPoint x: 634, startPoint y: 223, endPoint x: 628, endPoint y: 226, distance: 6.8
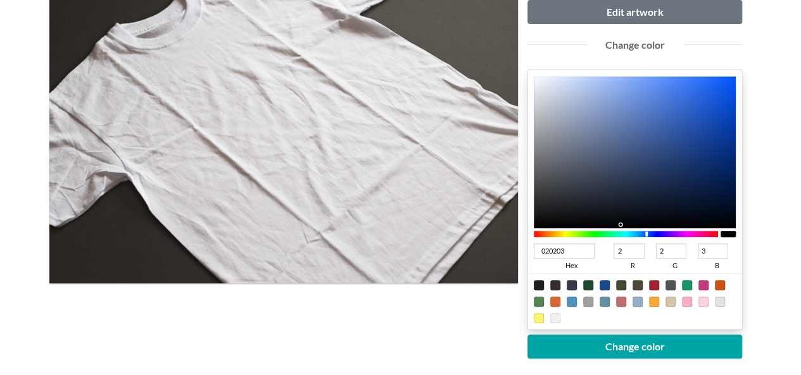
click at [614, 226] on div at bounding box center [635, 153] width 203 height 152
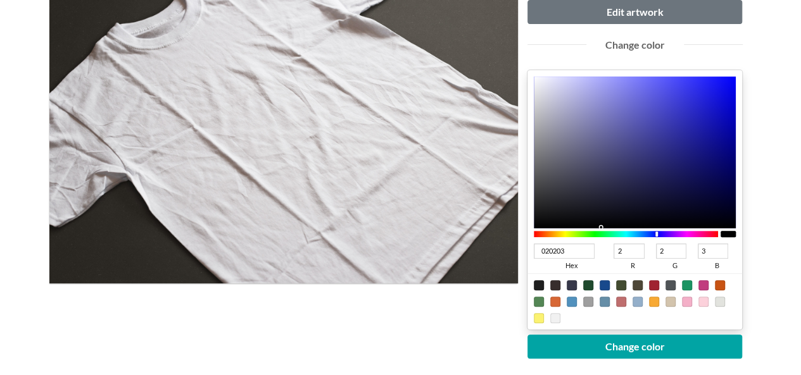
type input "0F0F12"
type input "15"
type input "18"
click at [566, 217] on div at bounding box center [635, 153] width 203 height 152
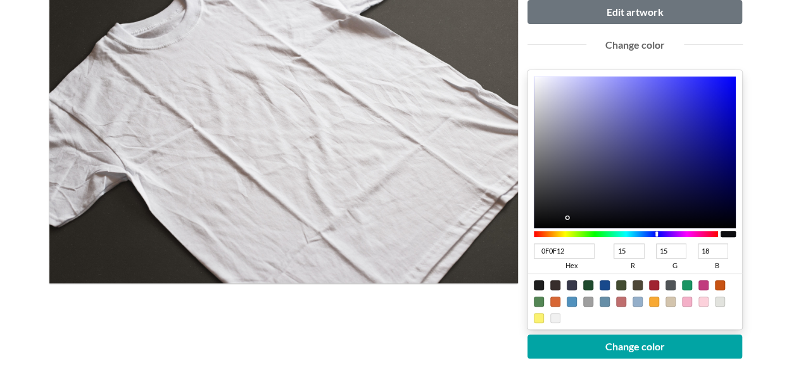
type input "1D1D20"
type input "29"
type input "32"
type input "1C1C1E"
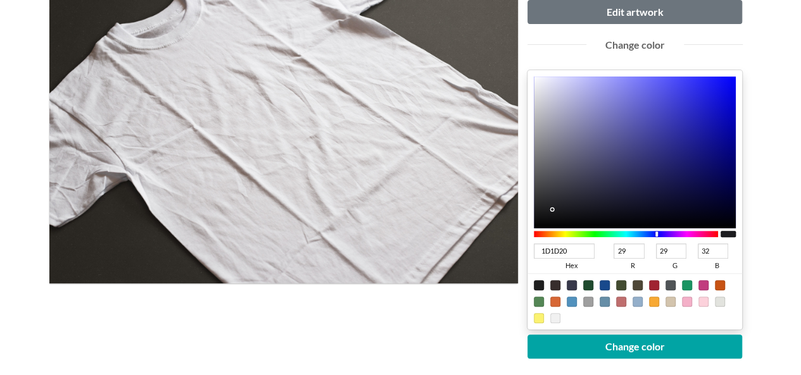
type input "28"
type input "30"
type input "1C1C1D"
type input "29"
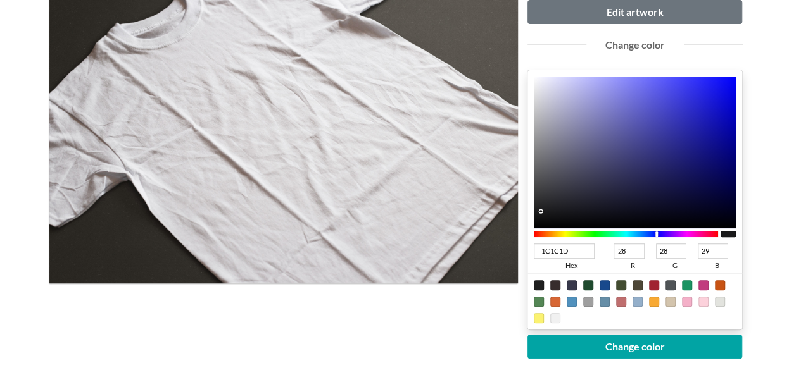
type input "1A1A1B"
type input "26"
type input "27"
type input "19191A"
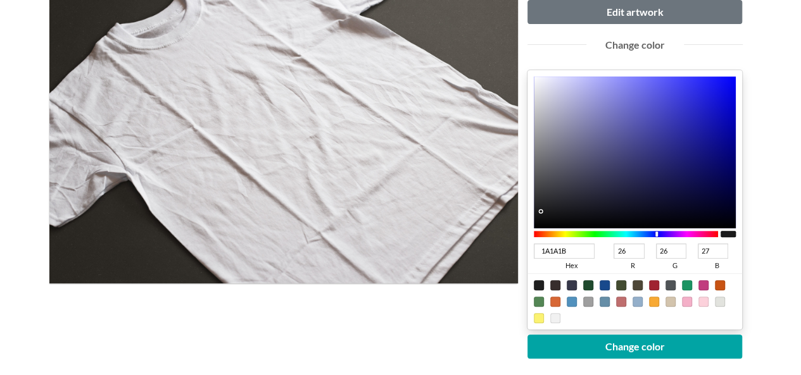
type input "25"
type input "26"
click at [544, 212] on div at bounding box center [635, 153] width 203 height 152
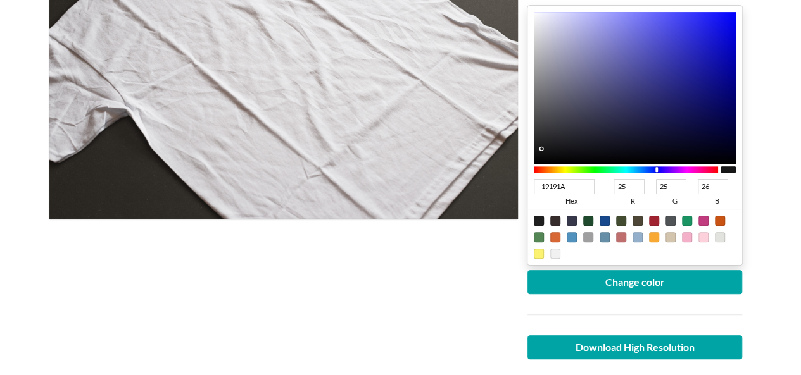
scroll to position [317, 0]
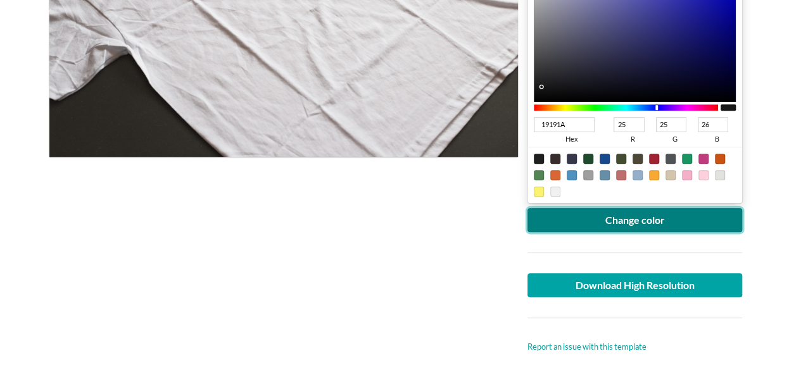
click at [614, 229] on button "Change color" at bounding box center [634, 220] width 215 height 24
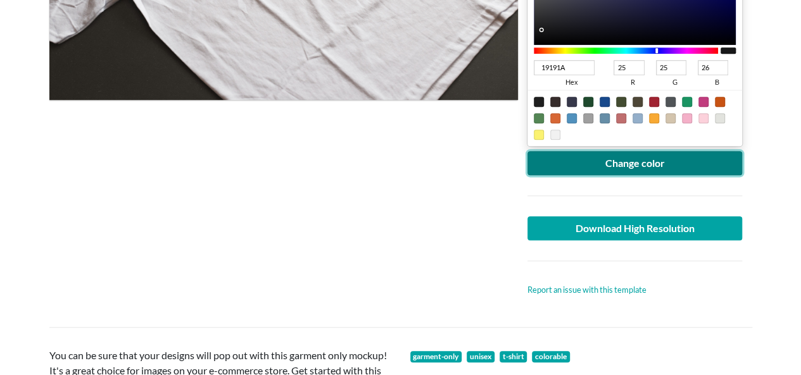
scroll to position [380, 0]
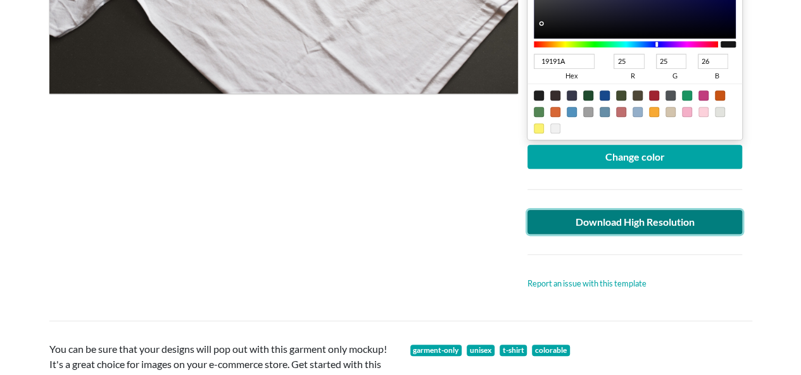
click at [614, 225] on link "Download High Resolution" at bounding box center [634, 222] width 215 height 24
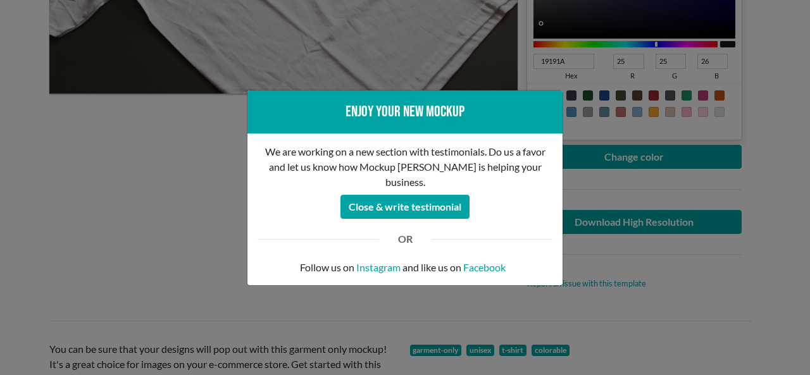
drag, startPoint x: 199, startPoint y: 158, endPoint x: 191, endPoint y: 139, distance: 20.7
click at [199, 157] on div "Enjoy your new mockup We are working on a new section with testimonials. Do us …" at bounding box center [405, 187] width 810 height 375
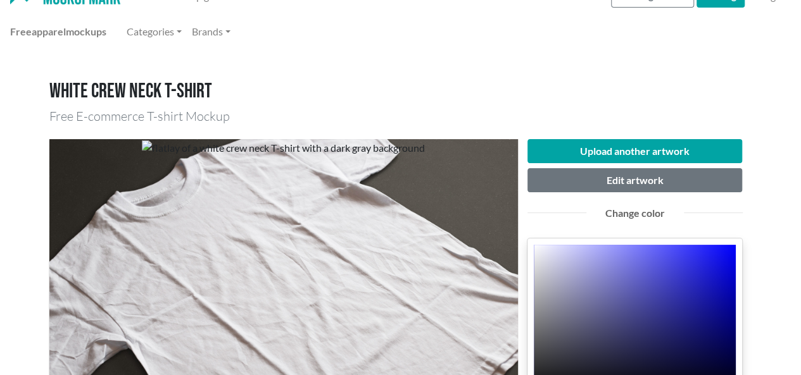
scroll to position [0, 0]
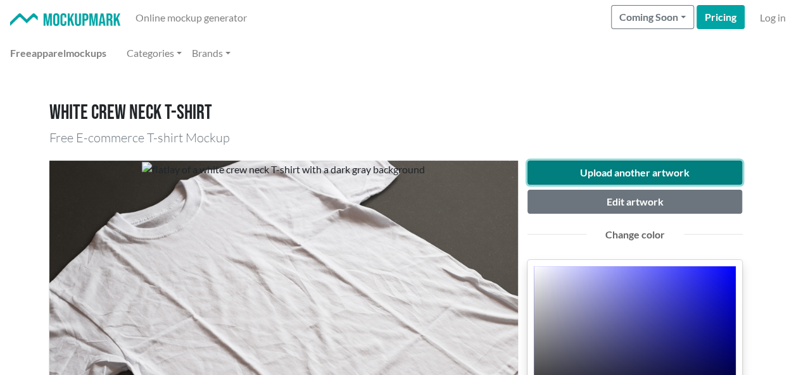
click at [614, 174] on button "Upload another artwork" at bounding box center [634, 173] width 215 height 24
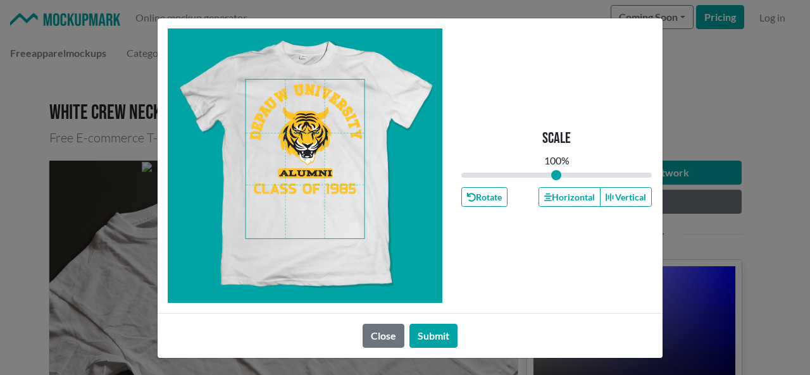
click at [314, 149] on span at bounding box center [305, 159] width 119 height 159
click at [560, 200] on button "Horizontal" at bounding box center [570, 197] width 62 height 20
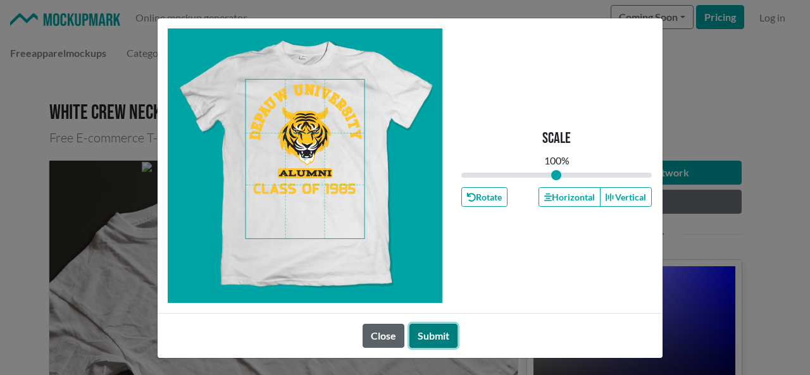
click at [424, 340] on button "Submit" at bounding box center [434, 336] width 48 height 24
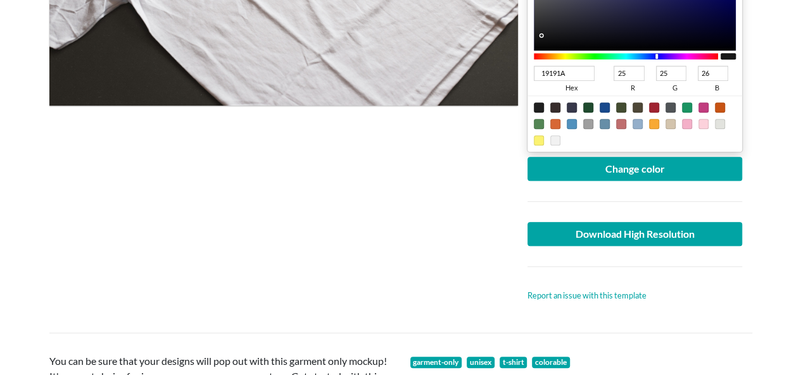
scroll to position [380, 0]
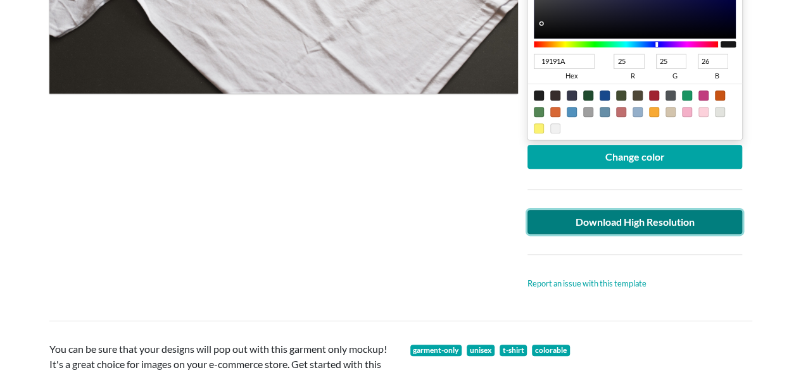
click at [614, 217] on link "Download High Resolution" at bounding box center [634, 222] width 215 height 24
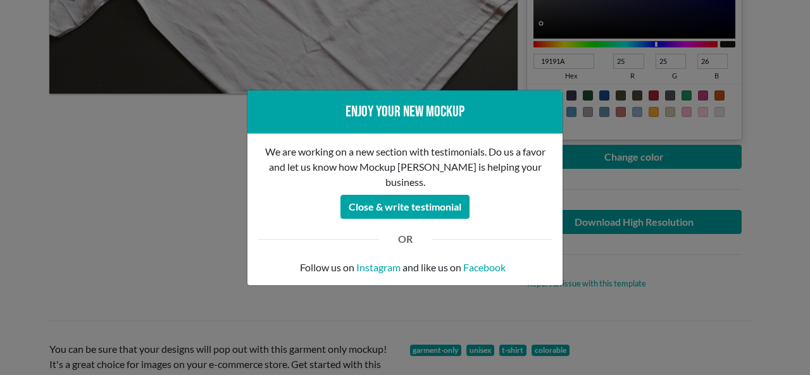
click at [148, 150] on div "Enjoy your new mockup We are working on a new section with testimonials. Do us …" at bounding box center [405, 187] width 810 height 375
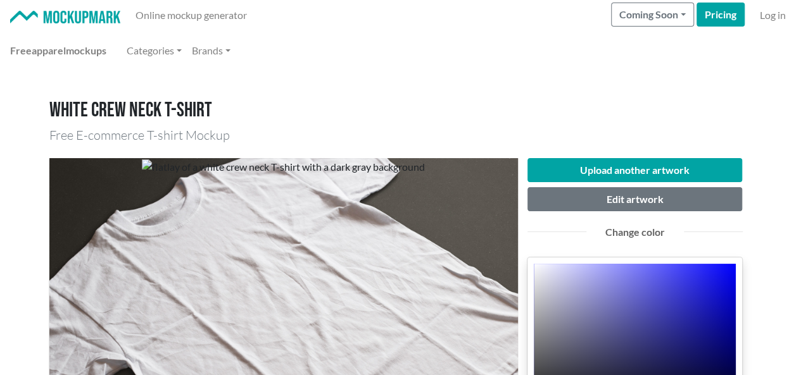
scroll to position [0, 0]
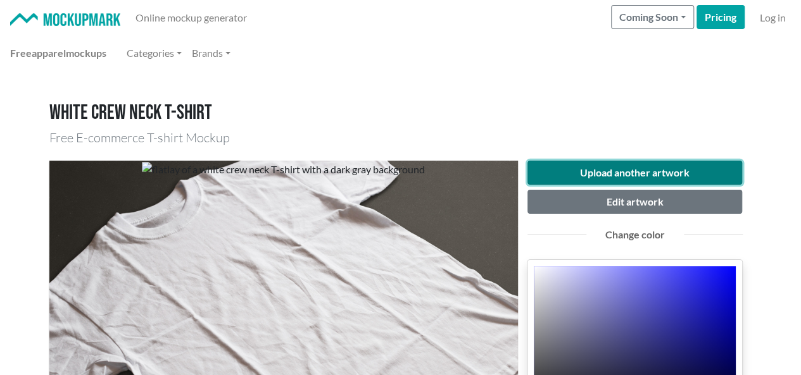
click at [608, 175] on button "Upload another artwork" at bounding box center [634, 173] width 215 height 24
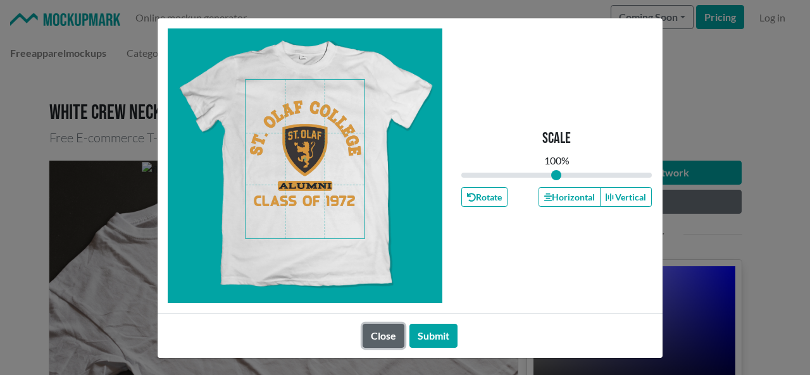
click at [369, 338] on button "Close" at bounding box center [384, 336] width 42 height 24
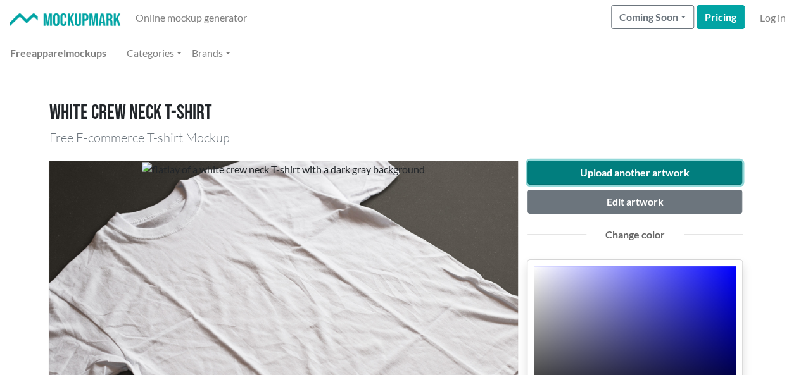
click at [600, 177] on button "Upload another artwork" at bounding box center [634, 173] width 215 height 24
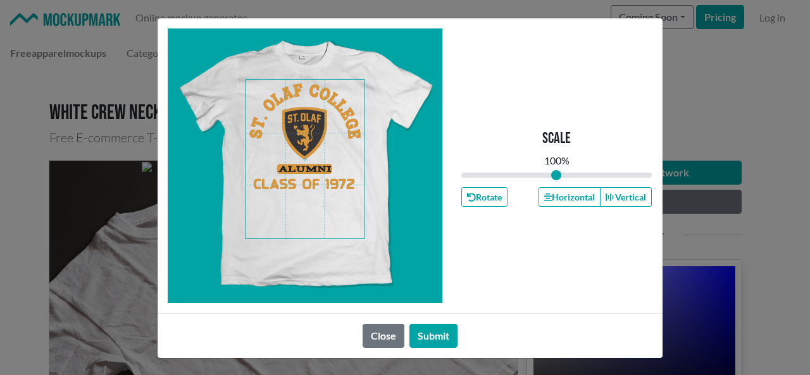
click at [313, 129] on span at bounding box center [305, 159] width 119 height 159
click at [563, 199] on button "Horizontal" at bounding box center [570, 197] width 62 height 20
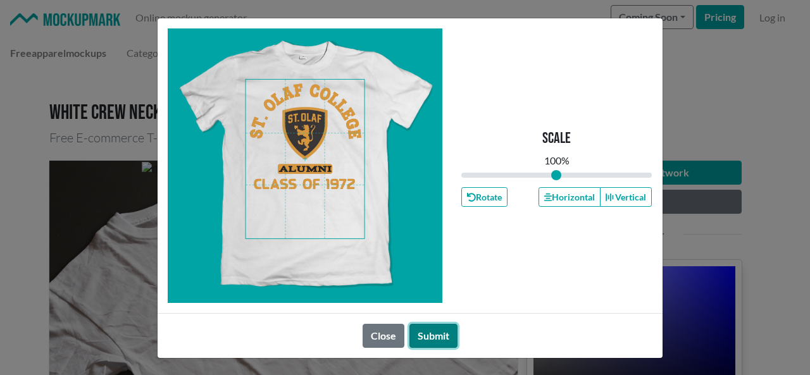
click at [431, 333] on button "Submit" at bounding box center [434, 336] width 48 height 24
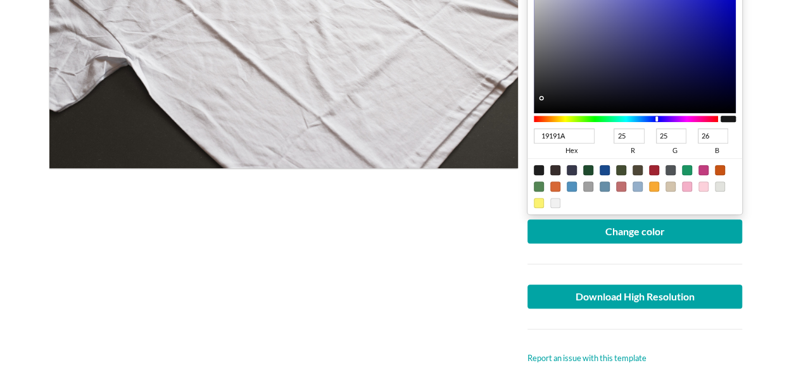
scroll to position [317, 0]
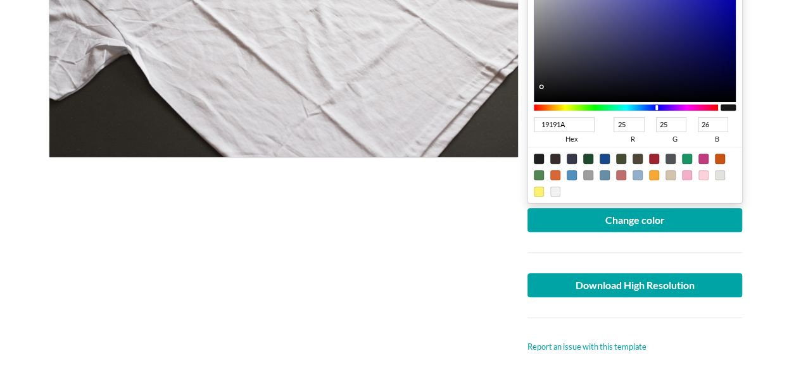
click at [614, 298] on div at bounding box center [635, 318] width 234 height 41
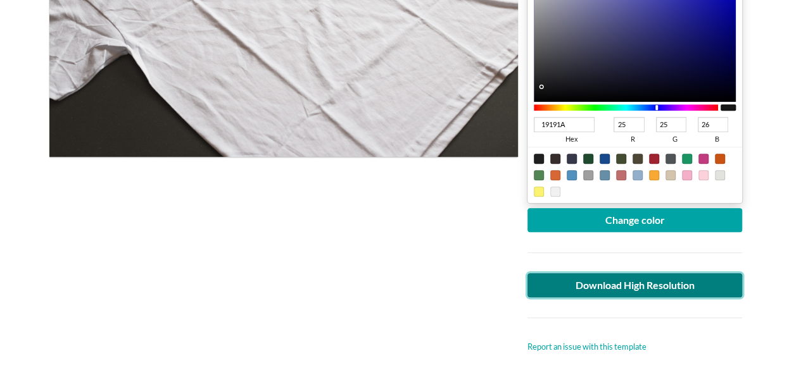
click at [614, 283] on link "Download High Resolution" at bounding box center [634, 285] width 215 height 24
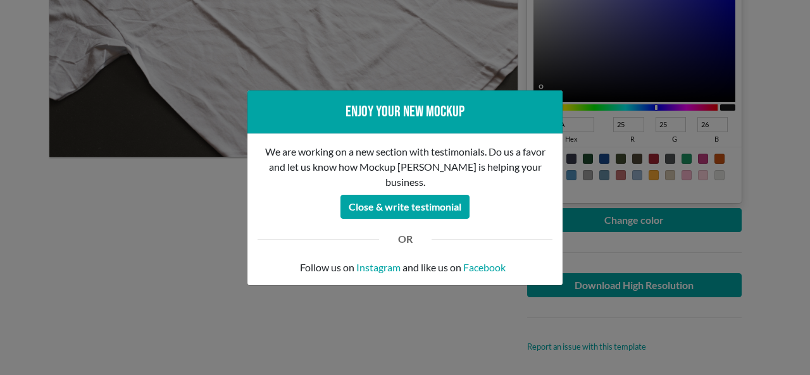
click at [151, 262] on div "Enjoy your new mockup We are working on a new section with testimonials. Do us …" at bounding box center [405, 187] width 810 height 375
